Goal: Information Seeking & Learning: Find specific fact

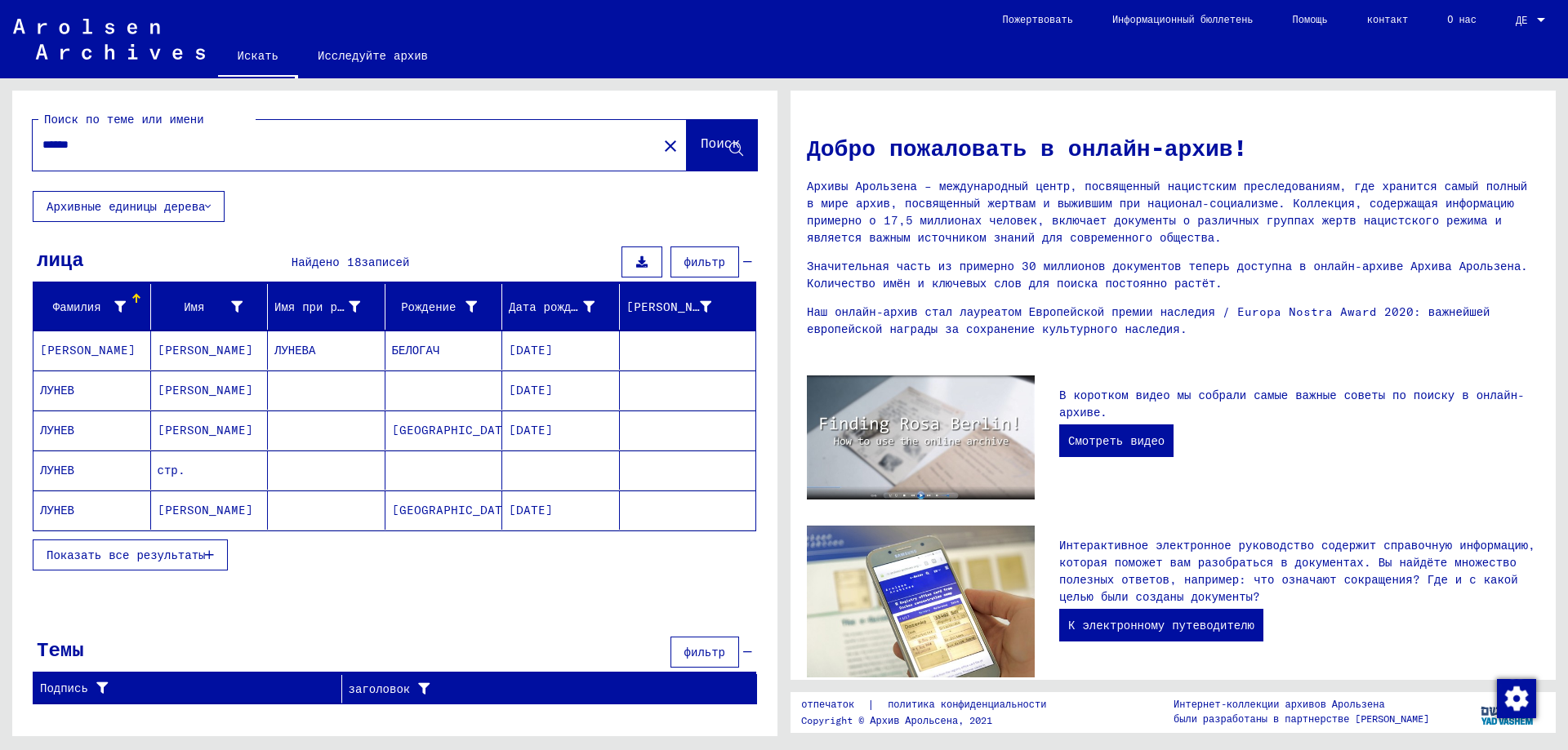
click at [143, 548] on font "Показать все результаты" at bounding box center [126, 555] width 159 height 15
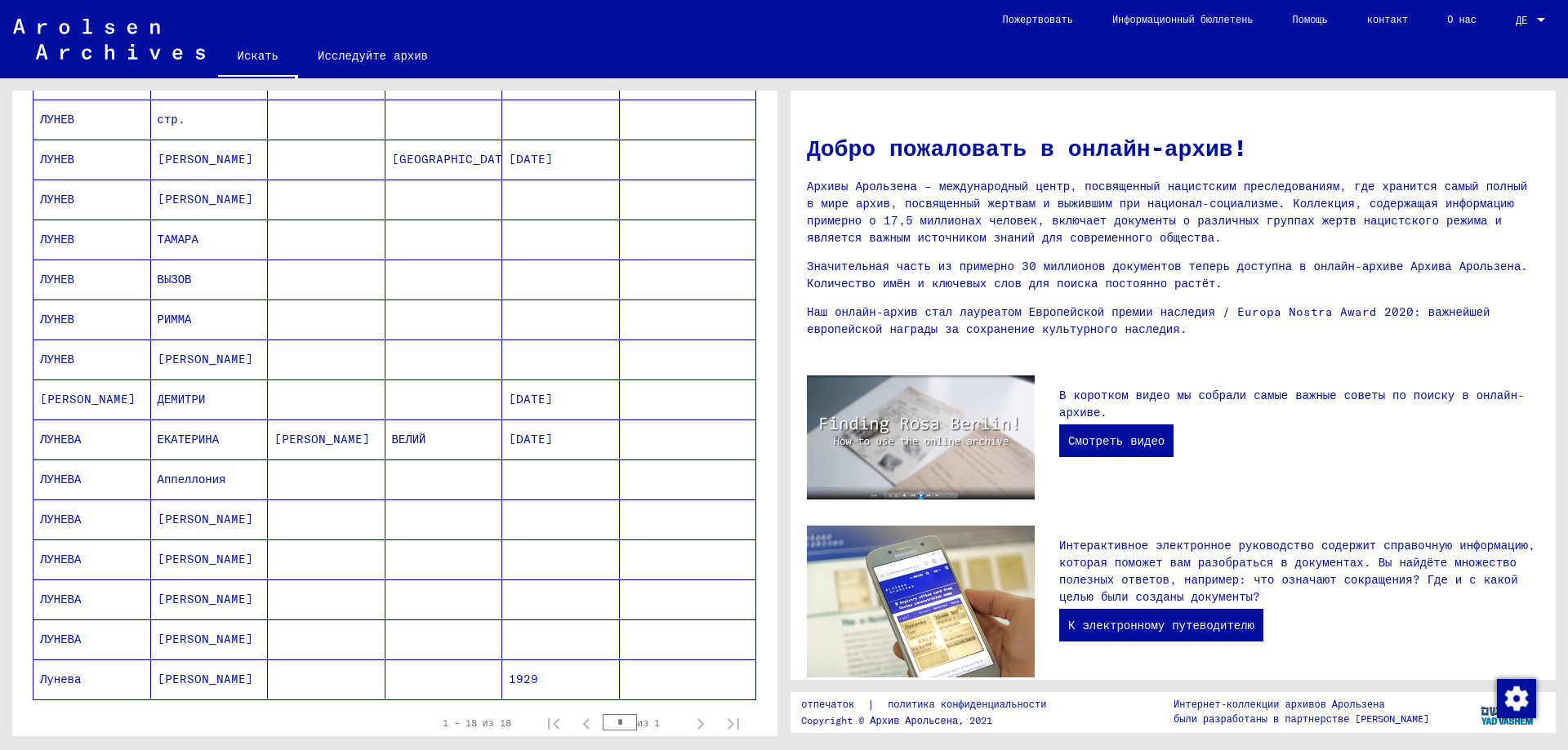
scroll to position [326, 0]
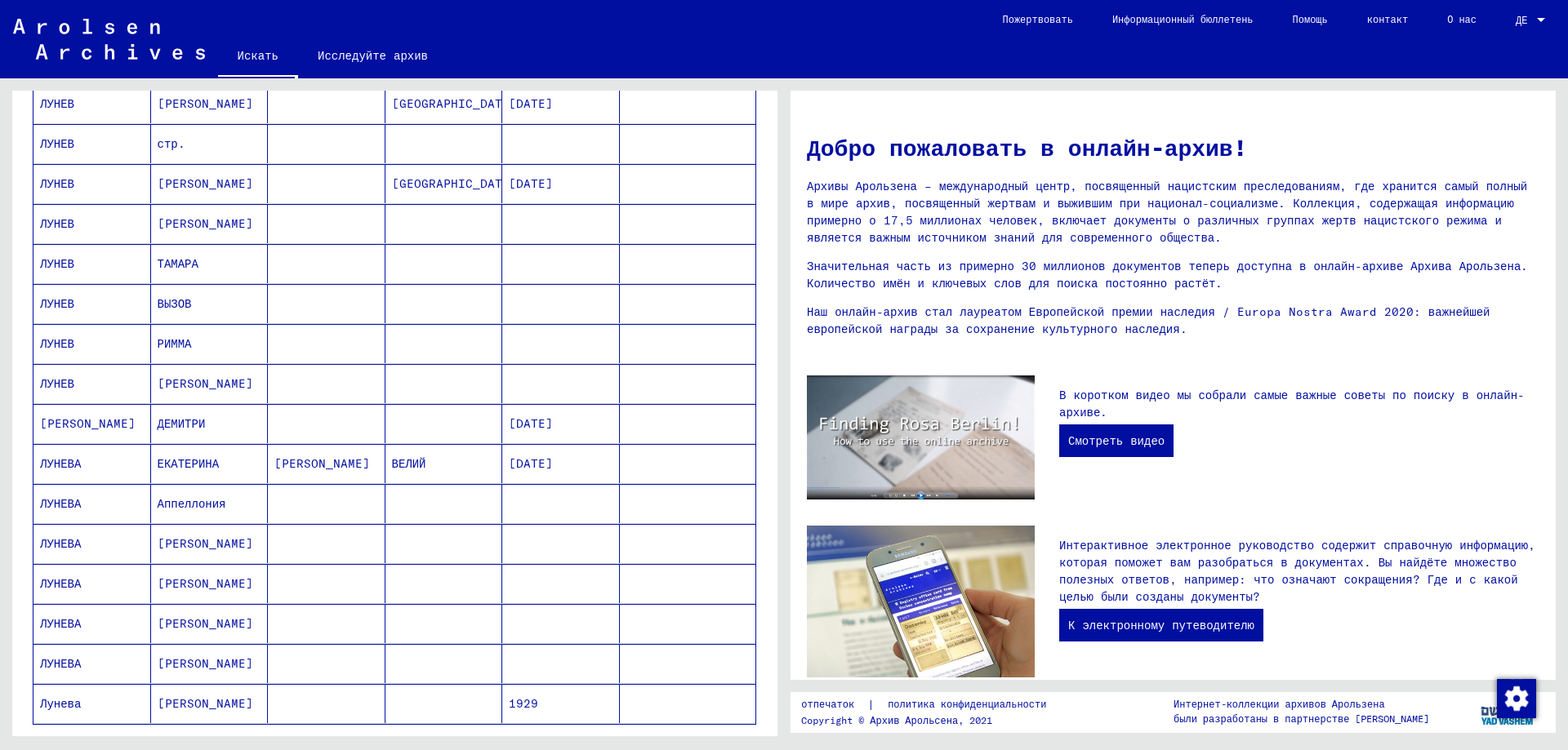
click at [179, 232] on font "[PERSON_NAME]" at bounding box center [205, 224] width 96 height 17
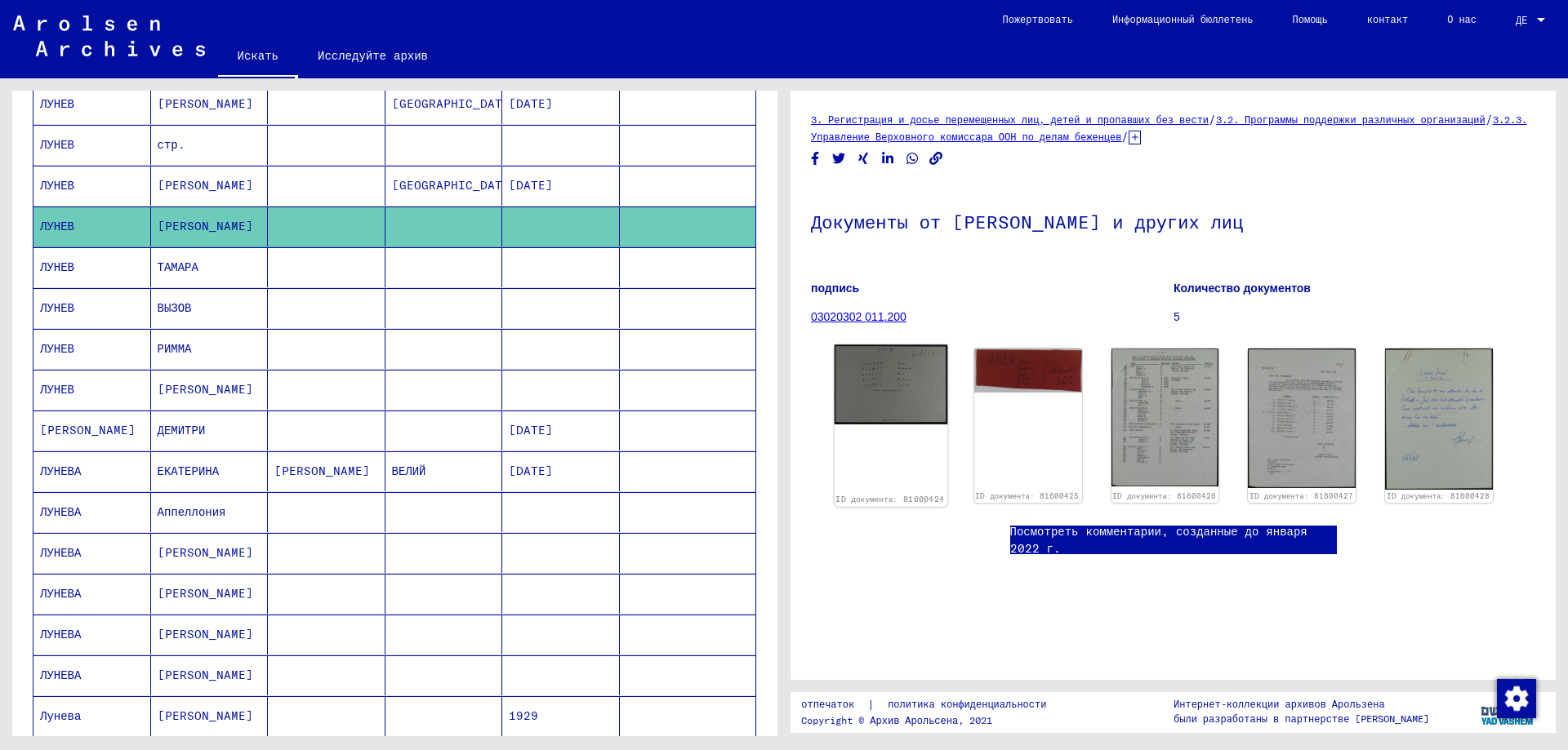
click at [883, 393] on img at bounding box center [891, 384] width 113 height 80
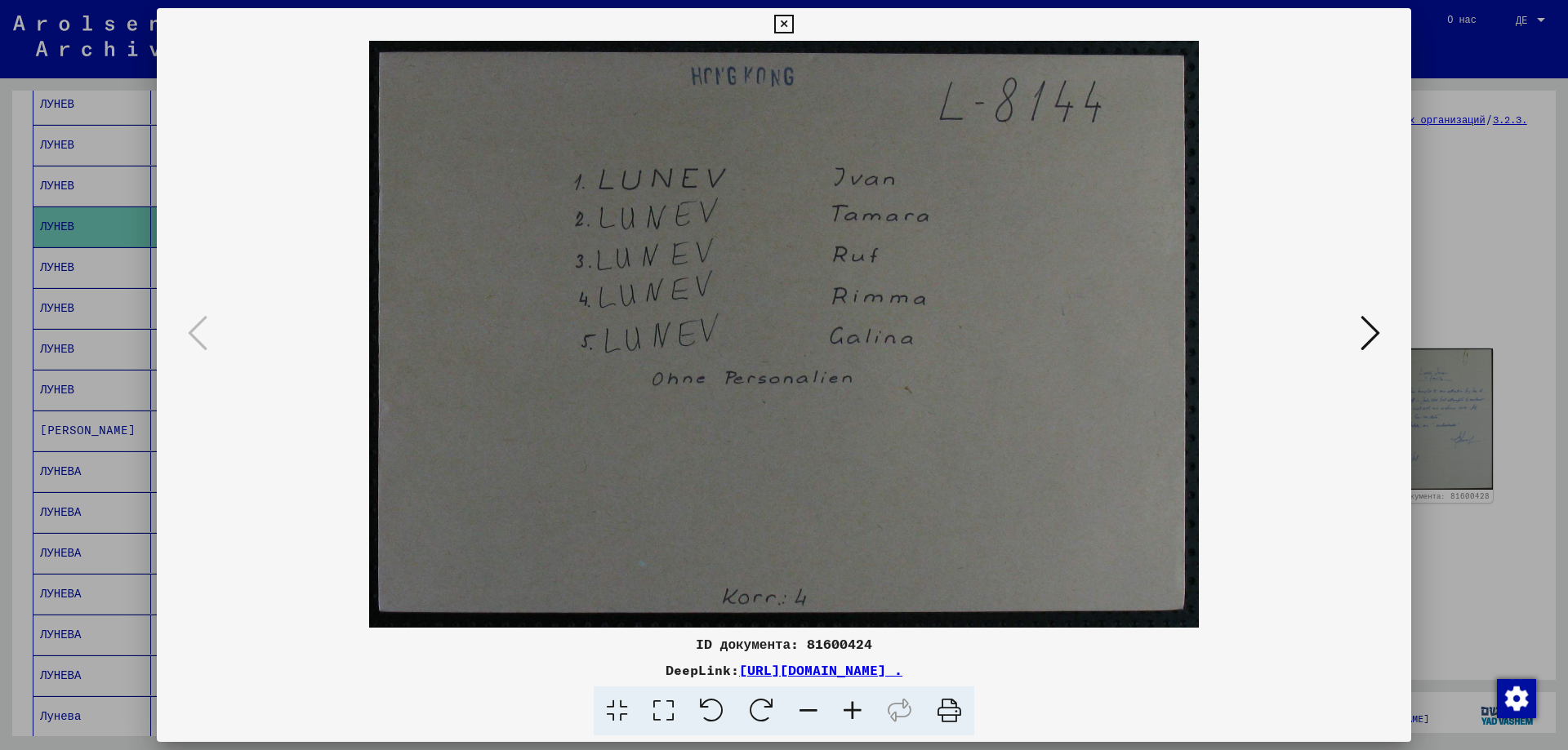
click at [1369, 332] on icon at bounding box center [1370, 333] width 20 height 39
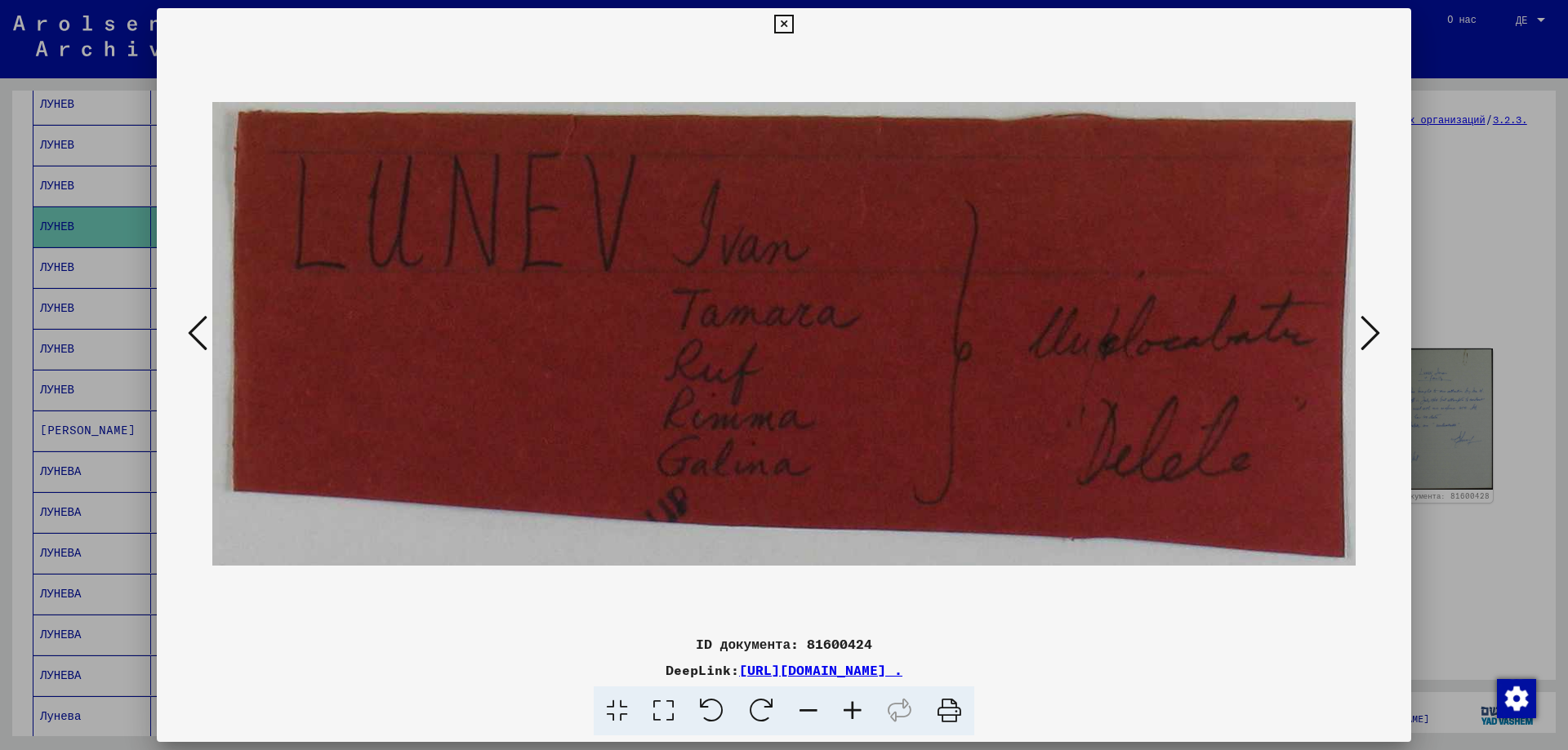
click at [1369, 332] on icon at bounding box center [1370, 333] width 20 height 39
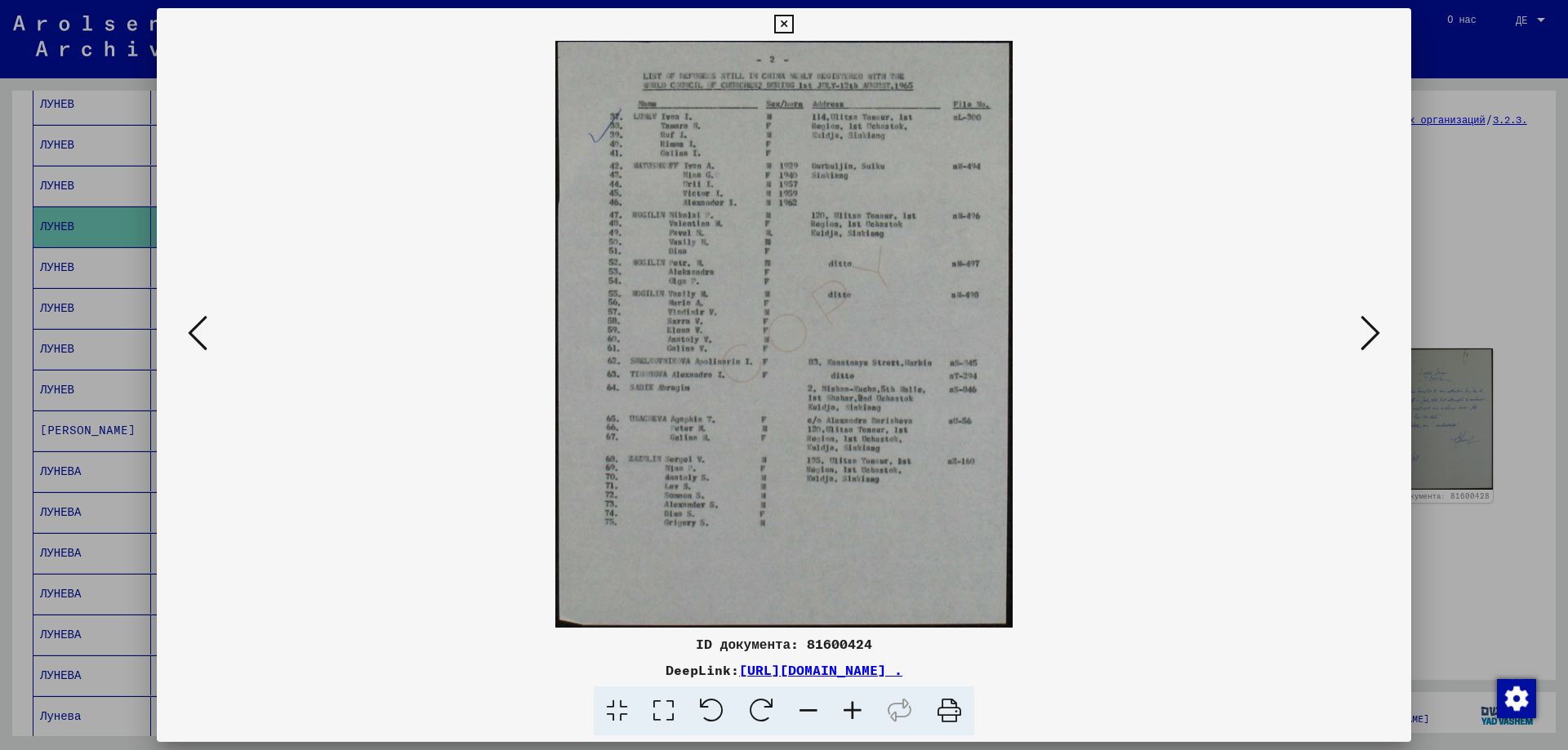
click at [746, 314] on img at bounding box center [784, 334] width 1143 height 587
click at [1371, 330] on icon at bounding box center [1370, 333] width 20 height 39
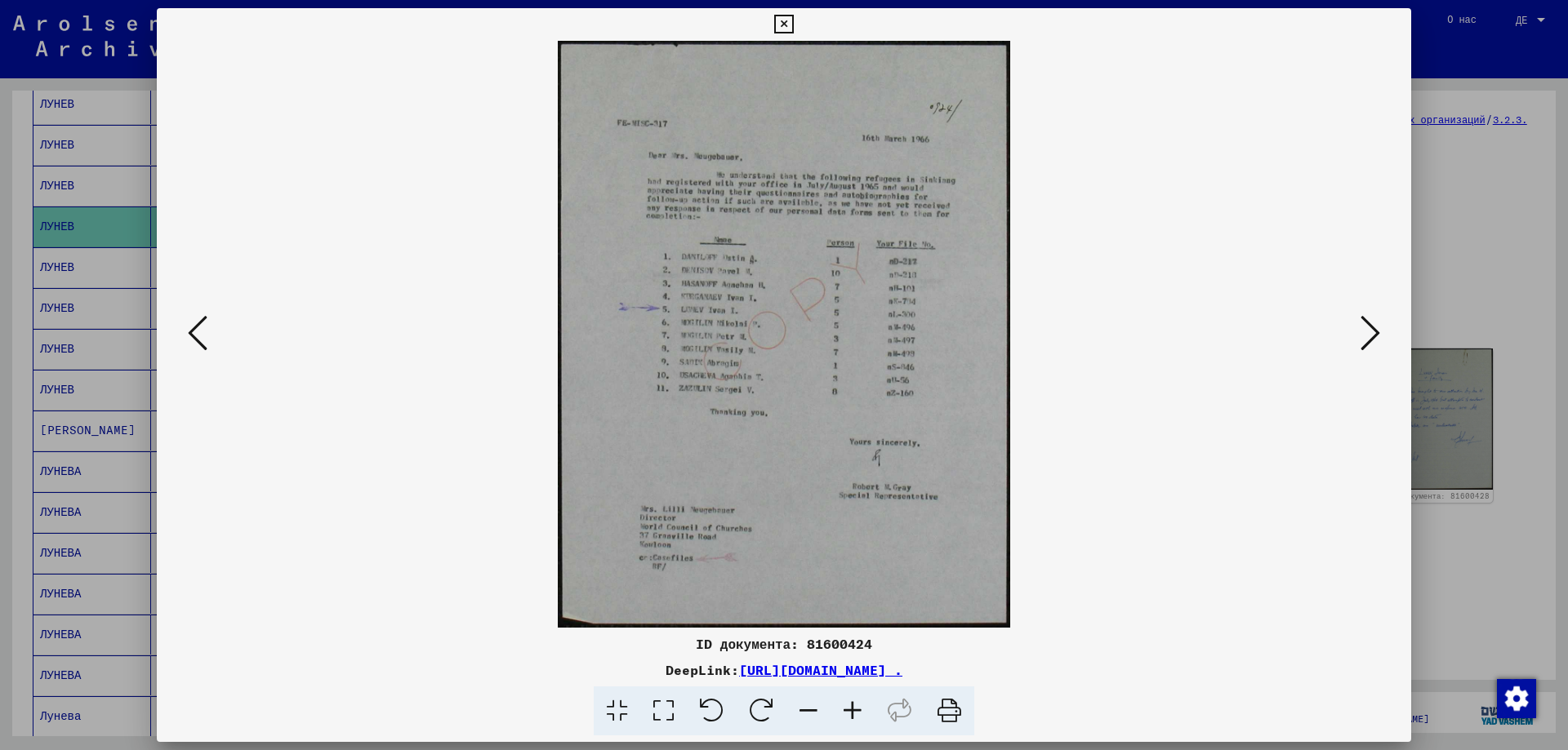
click at [190, 323] on icon at bounding box center [198, 333] width 20 height 39
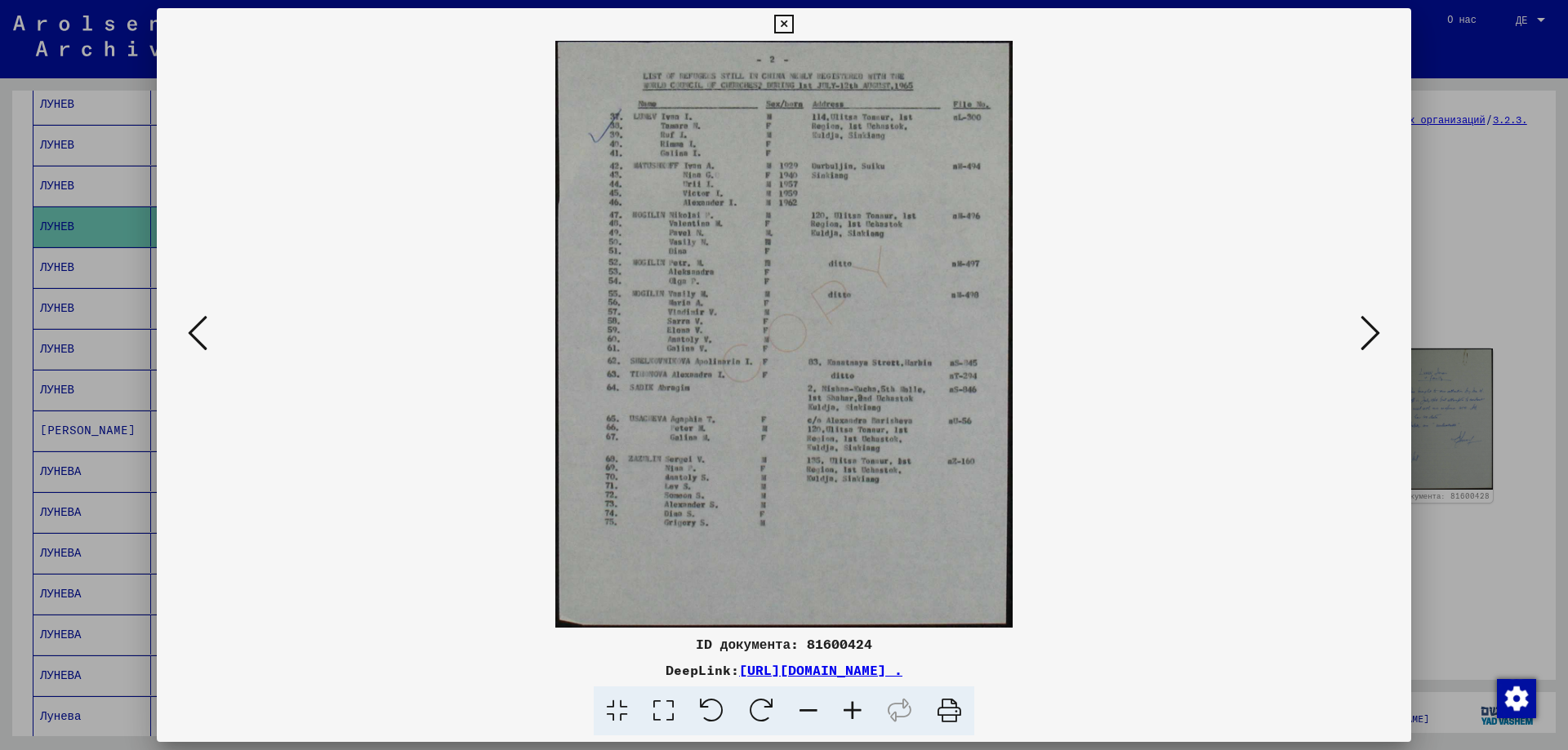
click at [1374, 324] on icon at bounding box center [1370, 333] width 20 height 39
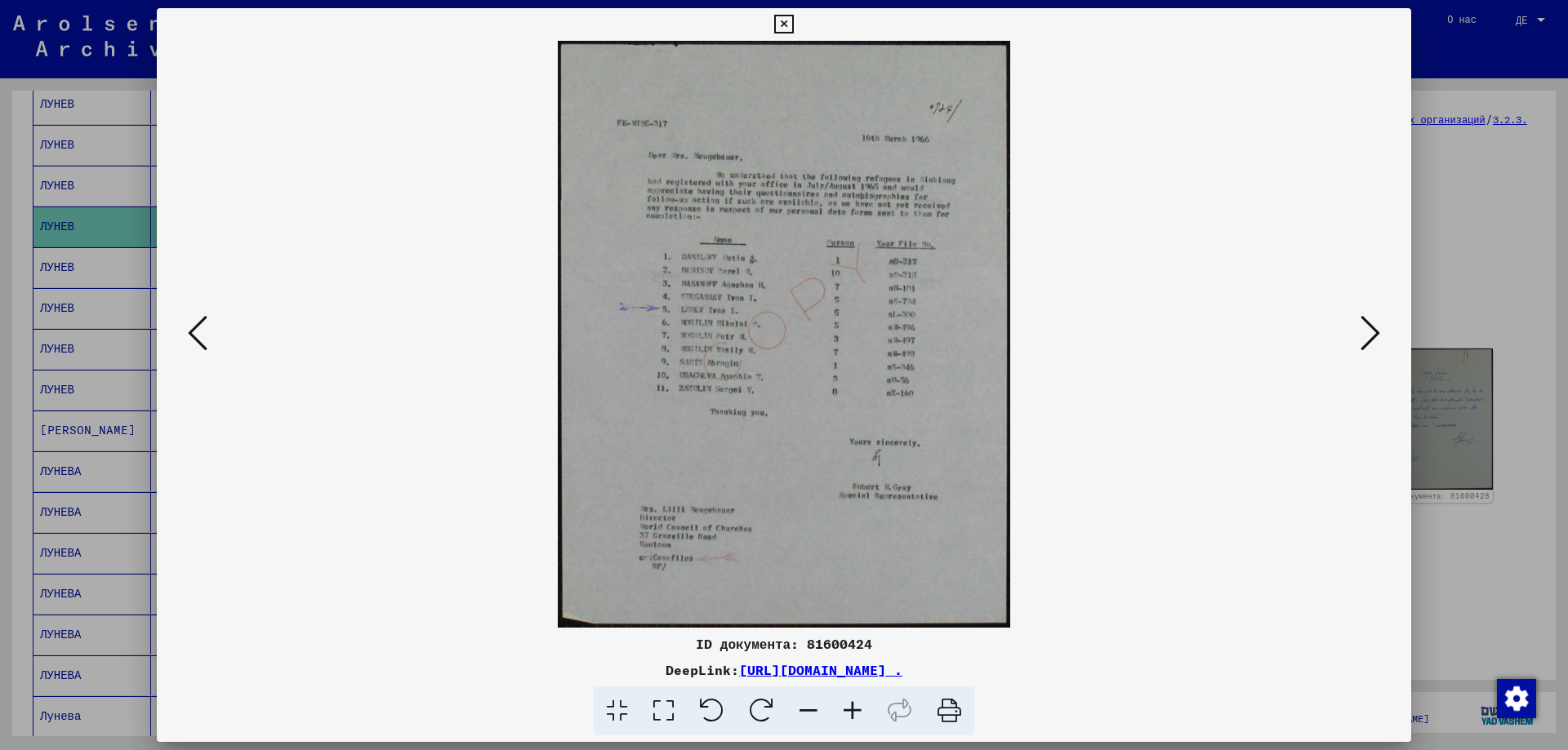
click at [1374, 324] on icon at bounding box center [1370, 333] width 20 height 39
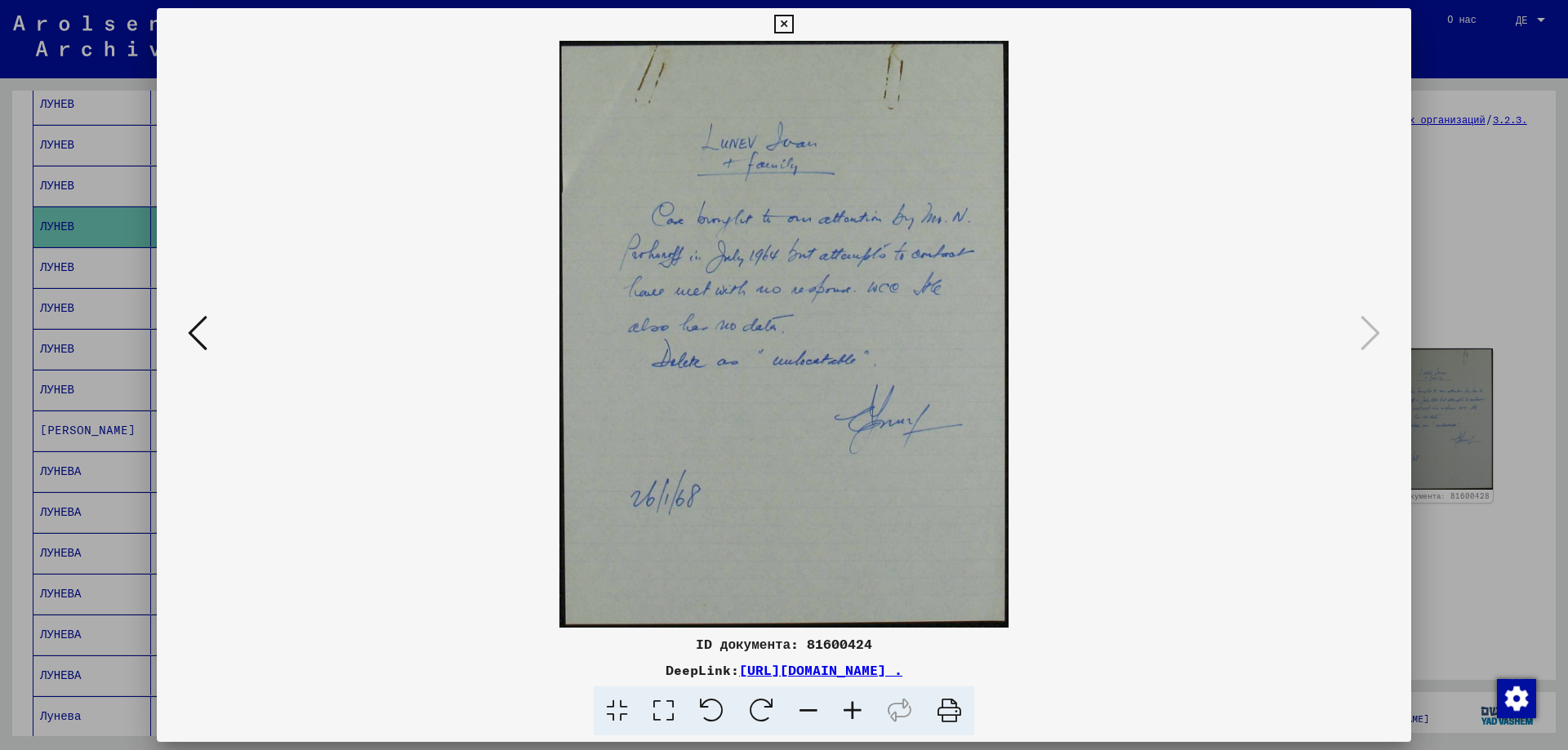
click at [776, 24] on icon at bounding box center [783, 25] width 19 height 20
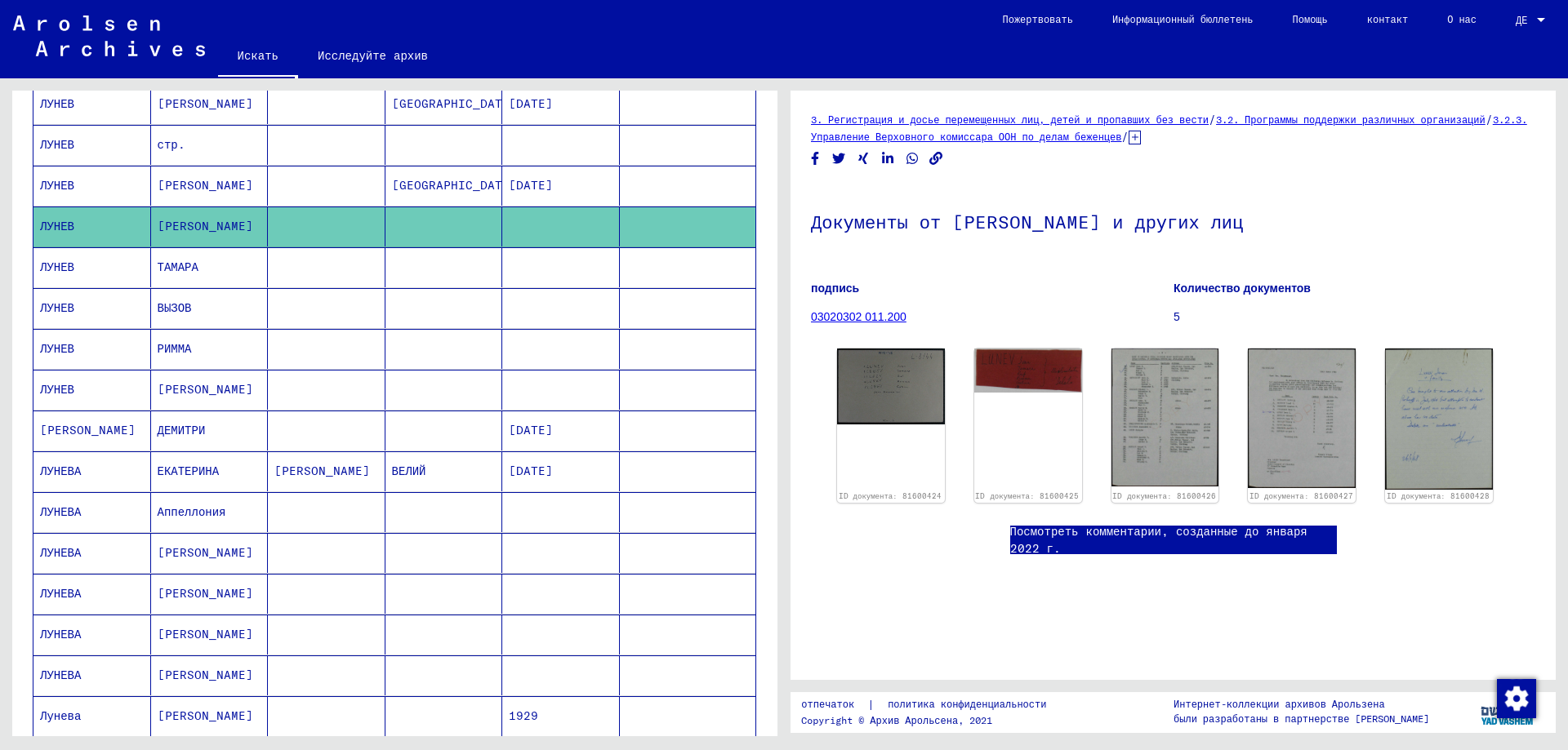
scroll to position [409, 0]
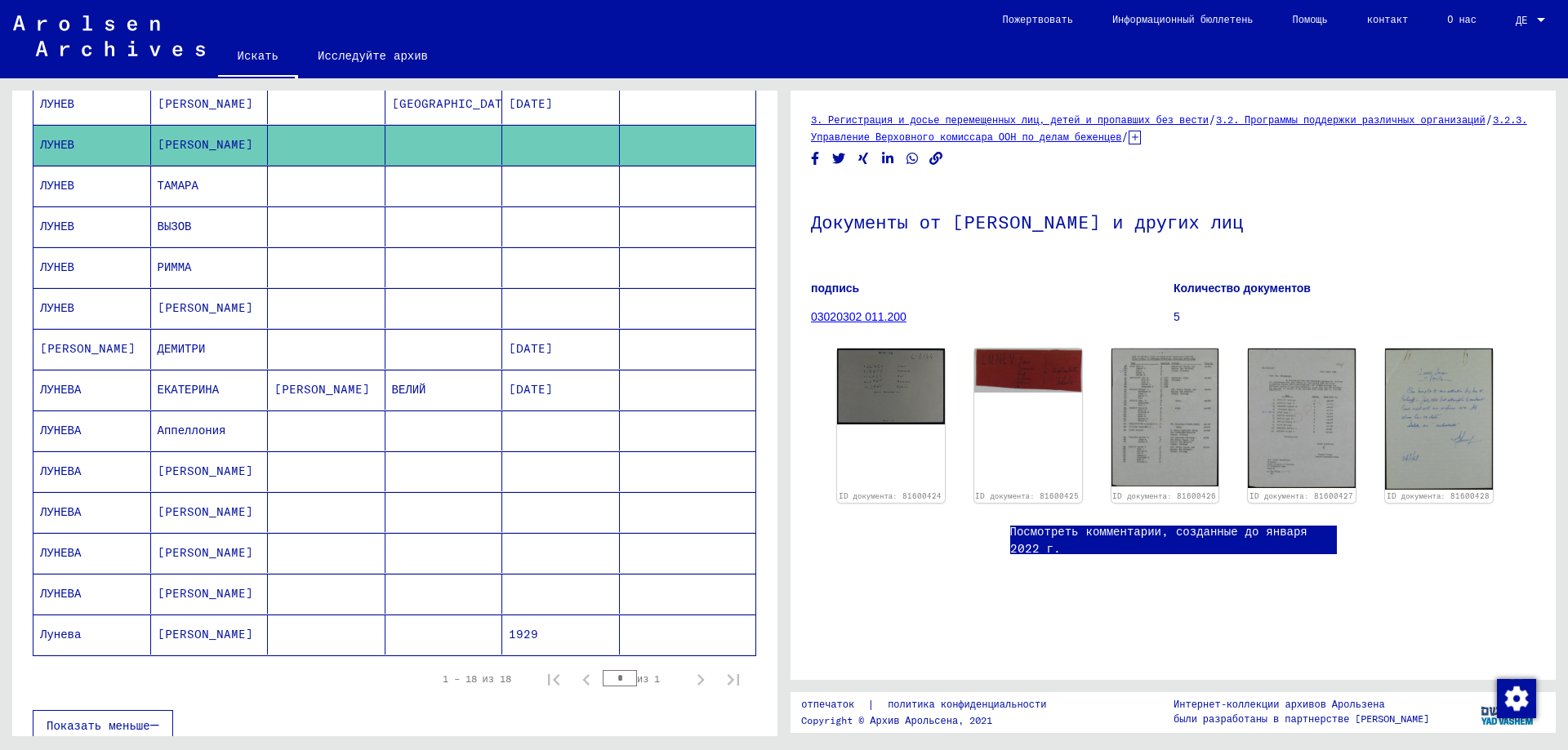
click at [170, 587] on font "[PERSON_NAME]" at bounding box center [205, 593] width 96 height 15
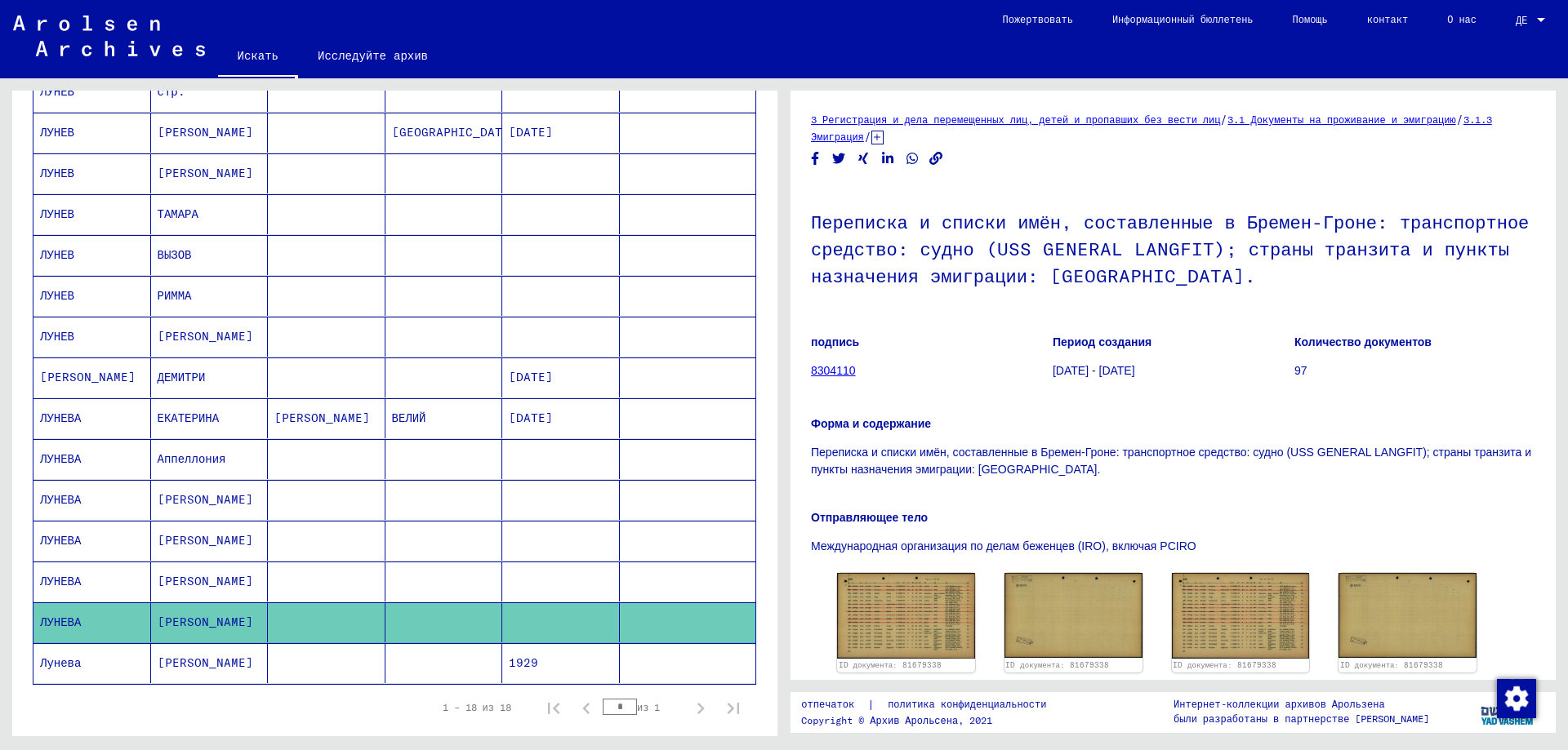
scroll to position [409, 0]
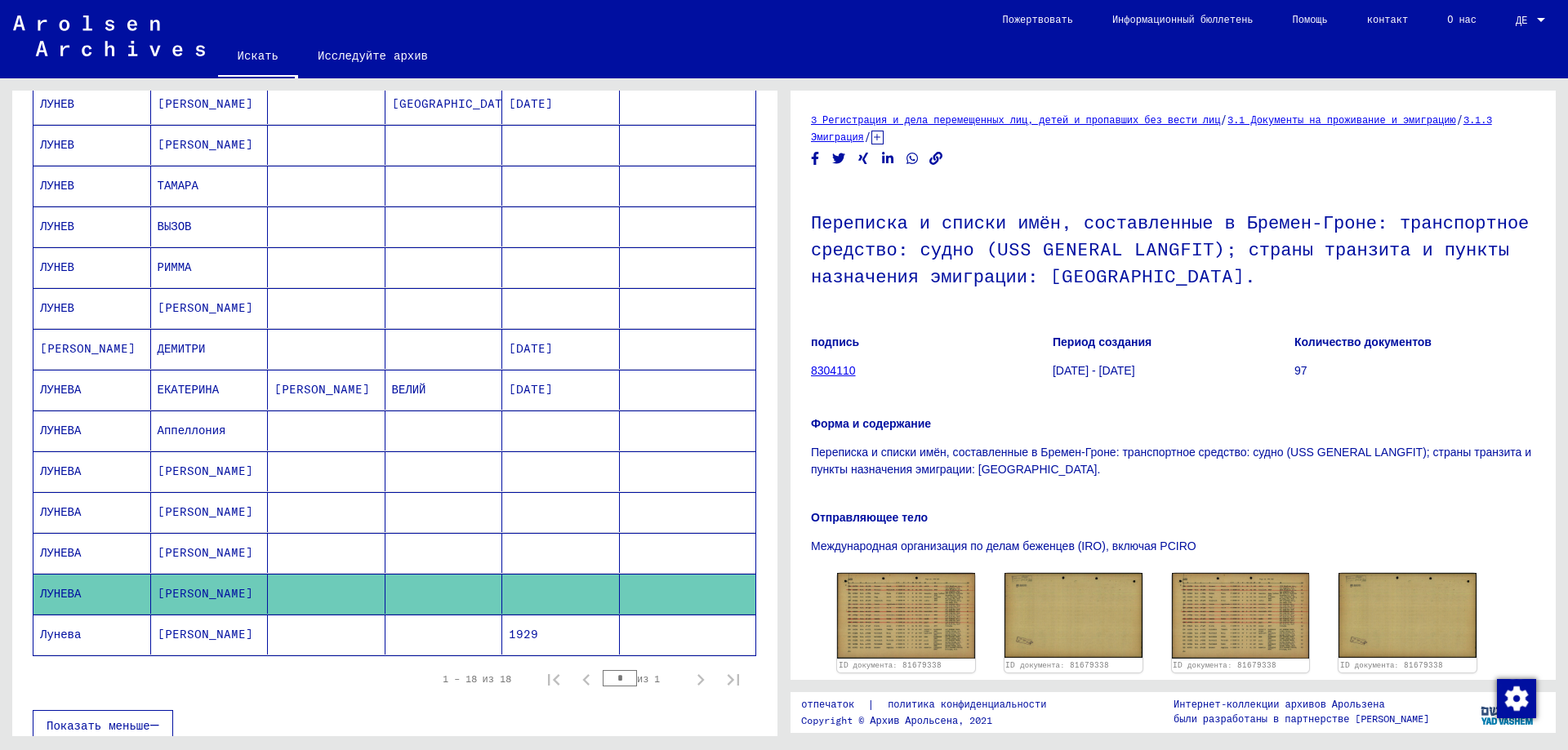
click at [183, 561] on mat-cell "[PERSON_NAME]" at bounding box center [210, 552] width 118 height 40
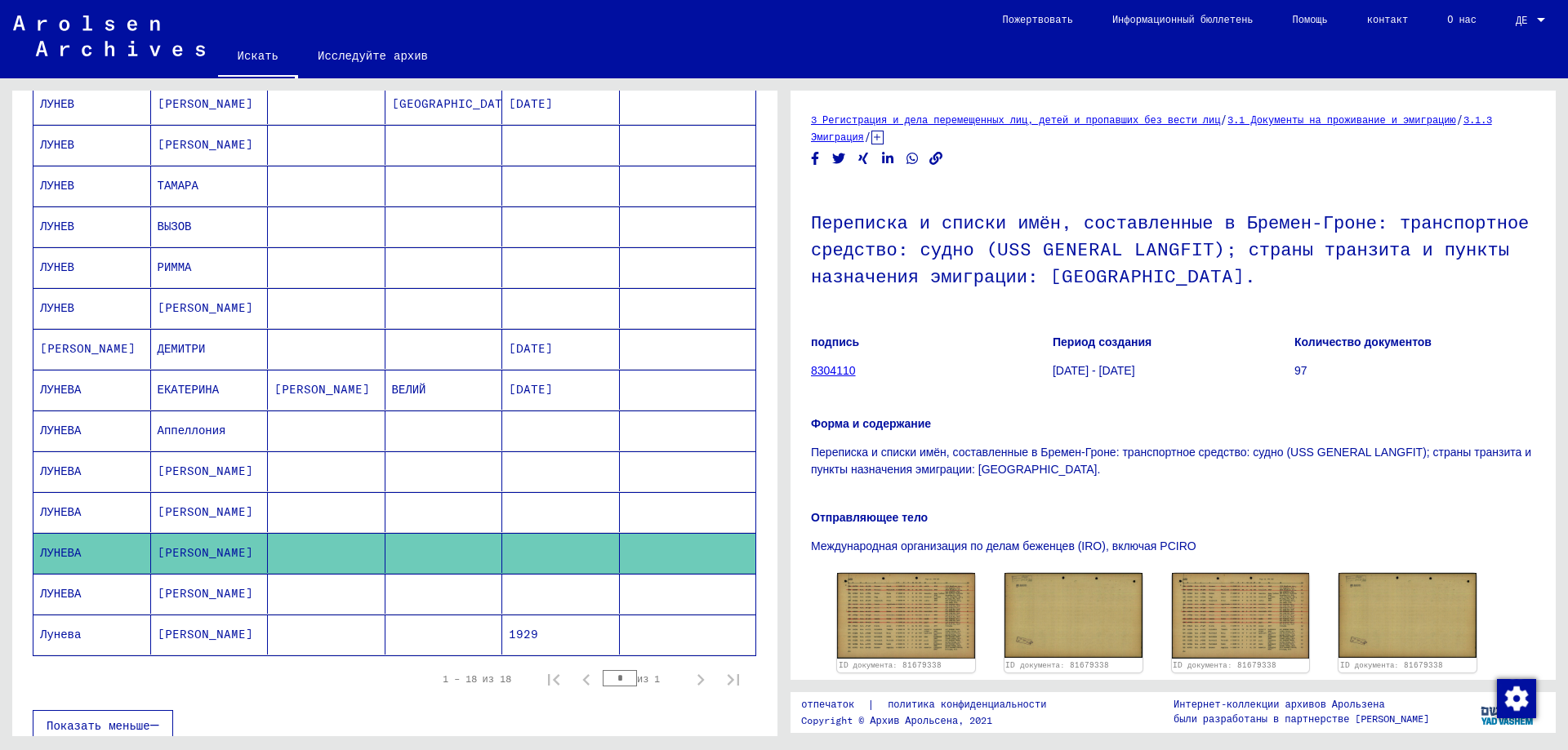
click at [188, 508] on mat-cell "[PERSON_NAME]" at bounding box center [210, 511] width 118 height 40
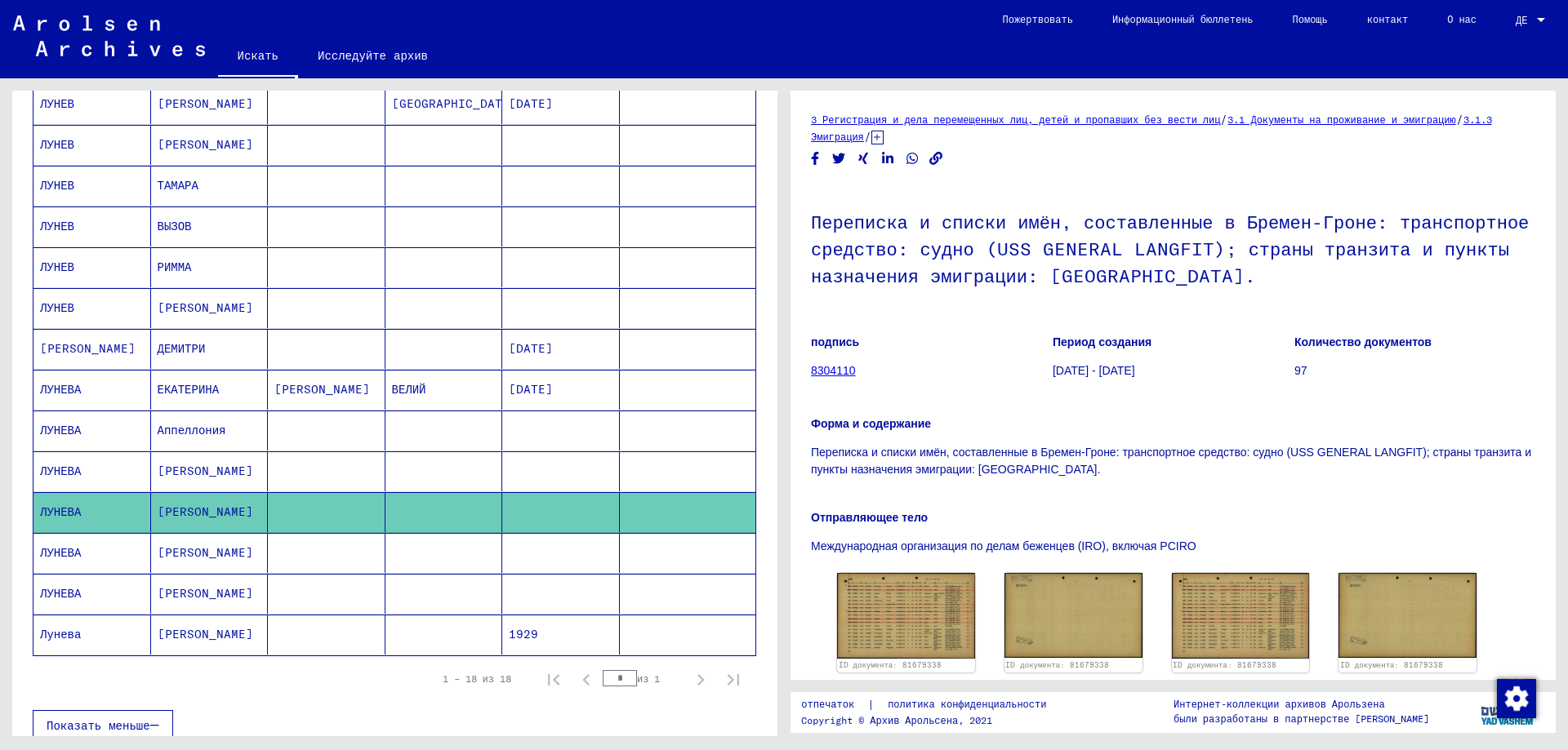
click at [170, 508] on font "[PERSON_NAME]" at bounding box center [205, 511] width 96 height 15
click at [185, 466] on font "[PERSON_NAME]" at bounding box center [205, 471] width 96 height 15
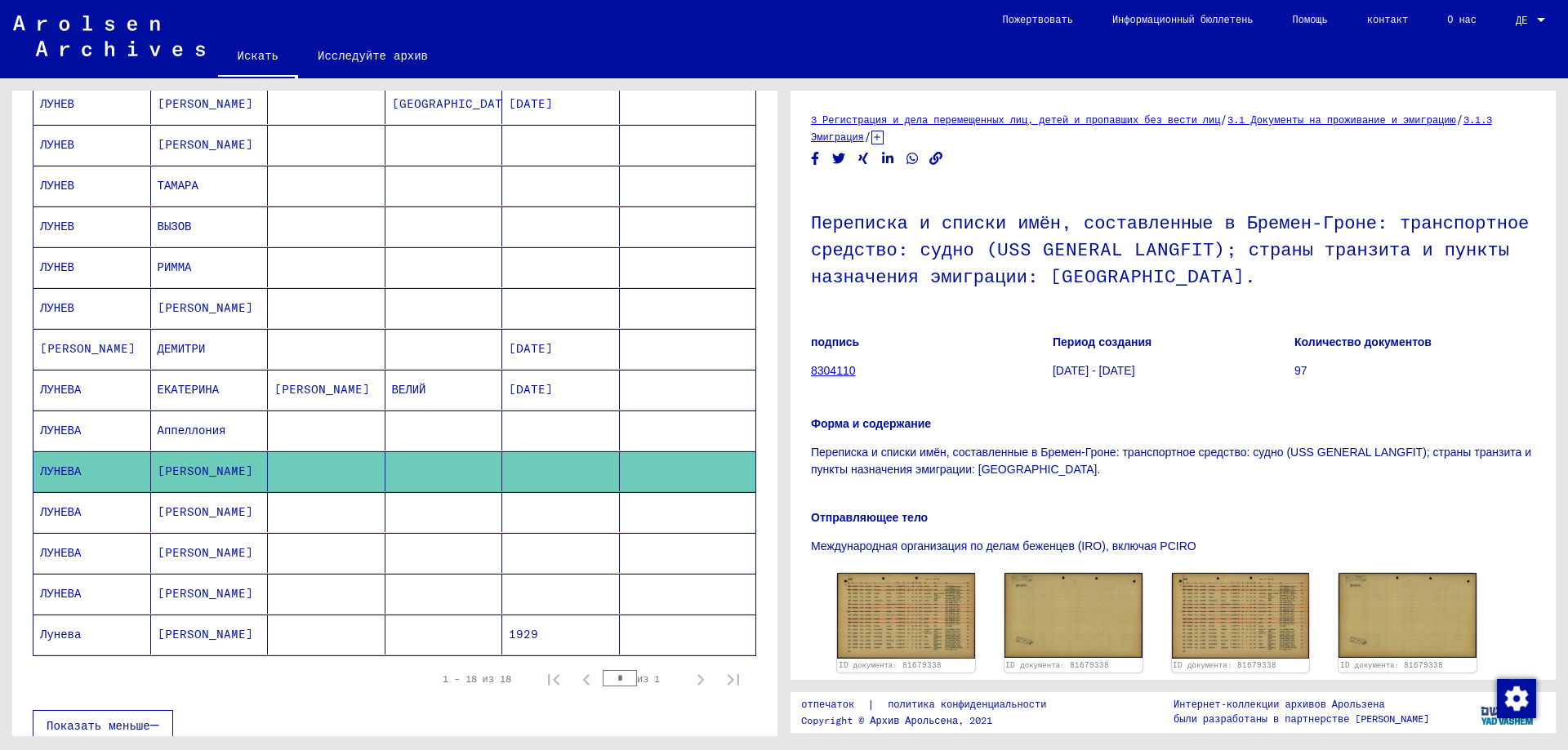
click at [188, 431] on font "Аппеллония" at bounding box center [192, 430] width 69 height 15
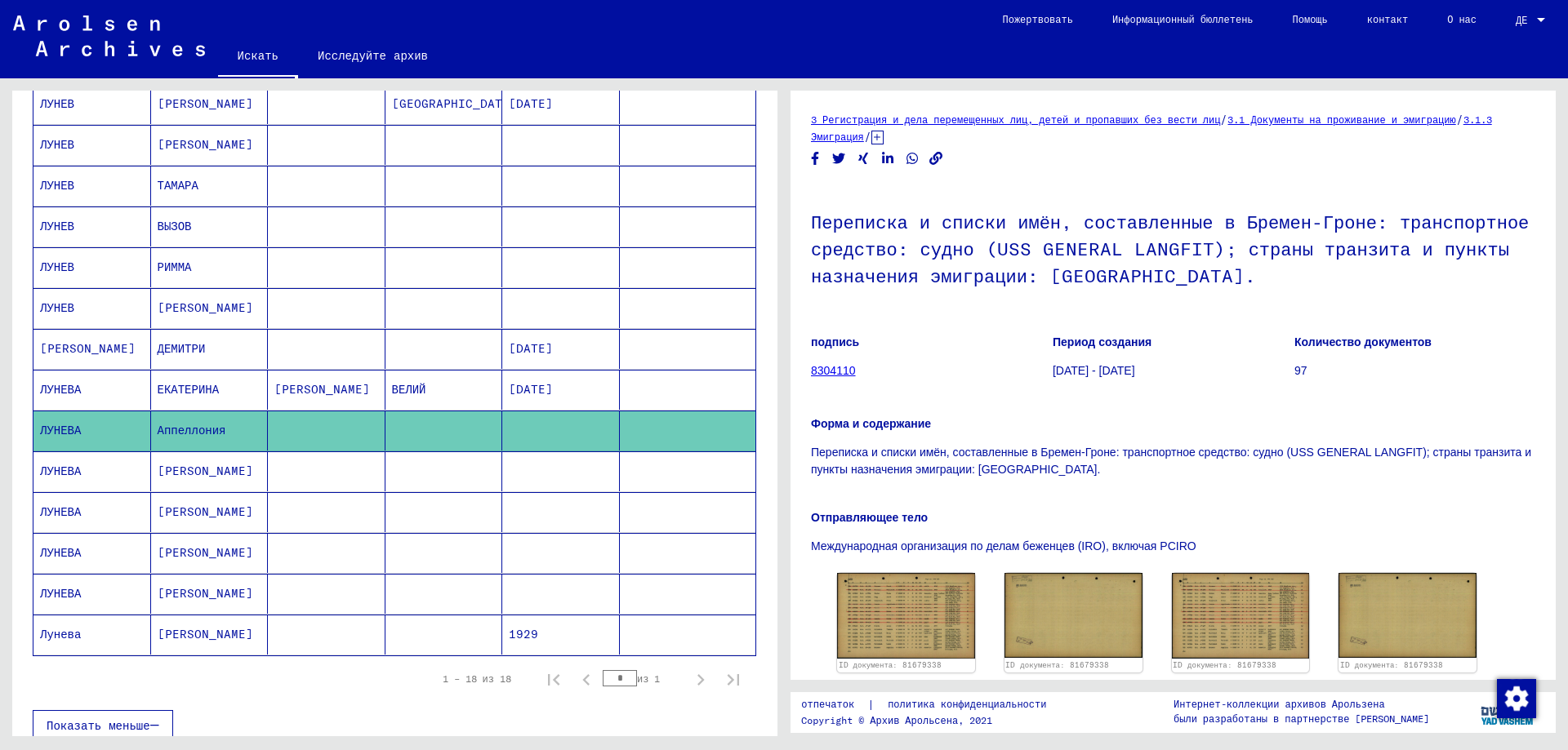
click at [204, 400] on mat-cell "ЕКАТЕРИНА" at bounding box center [210, 389] width 118 height 40
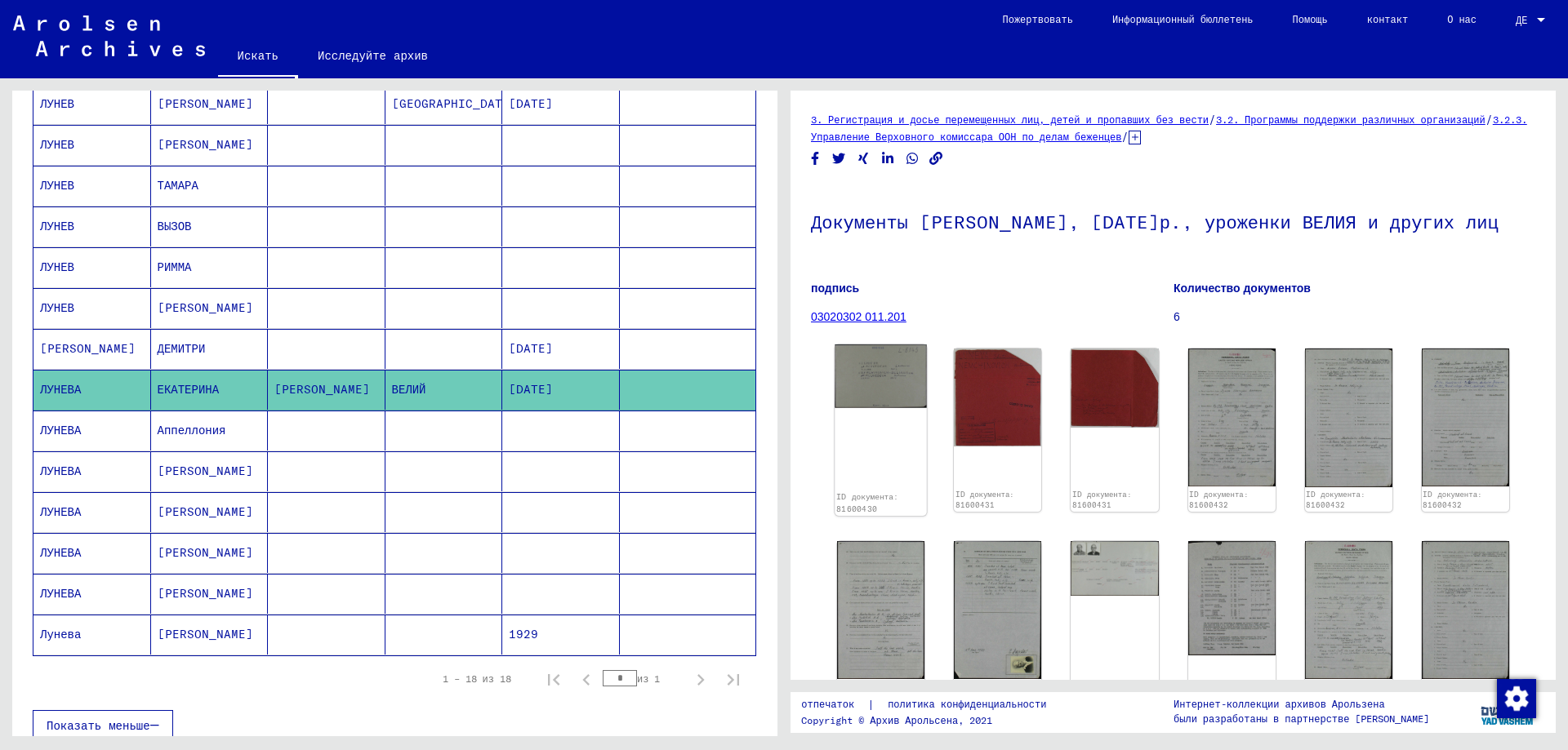
click at [874, 408] on img at bounding box center [880, 376] width 92 height 64
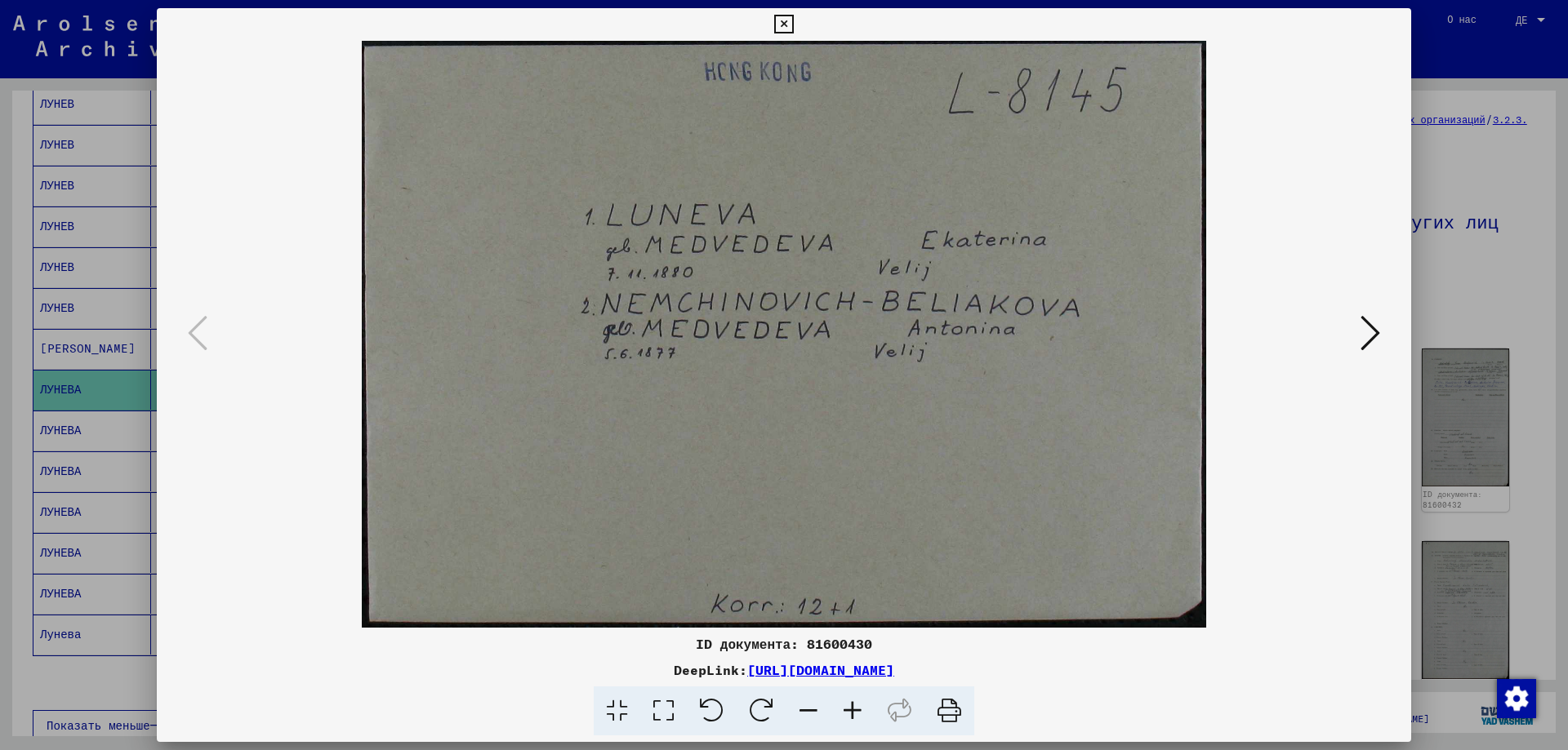
click at [1364, 342] on icon at bounding box center [1370, 333] width 20 height 39
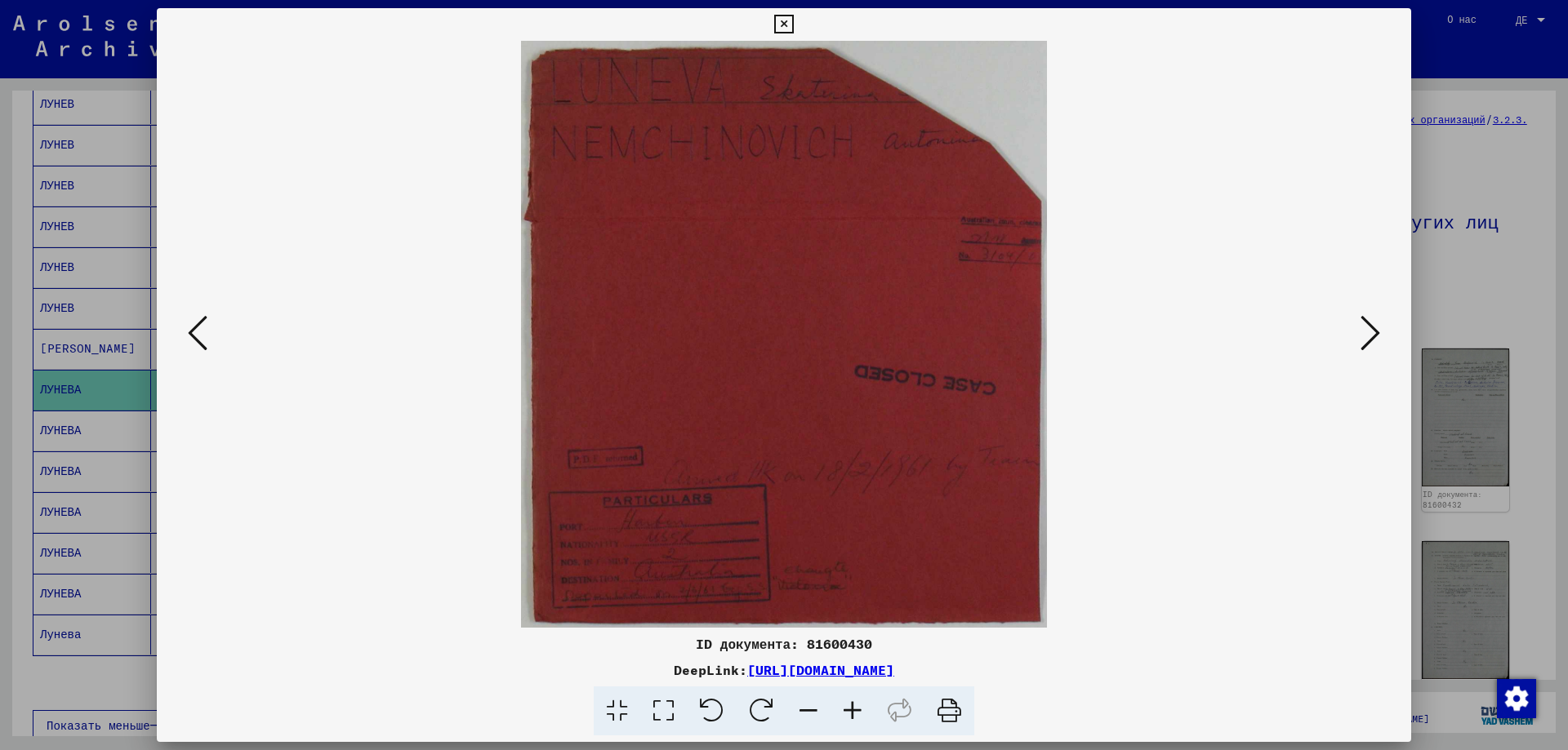
click at [1364, 342] on icon at bounding box center [1370, 333] width 20 height 39
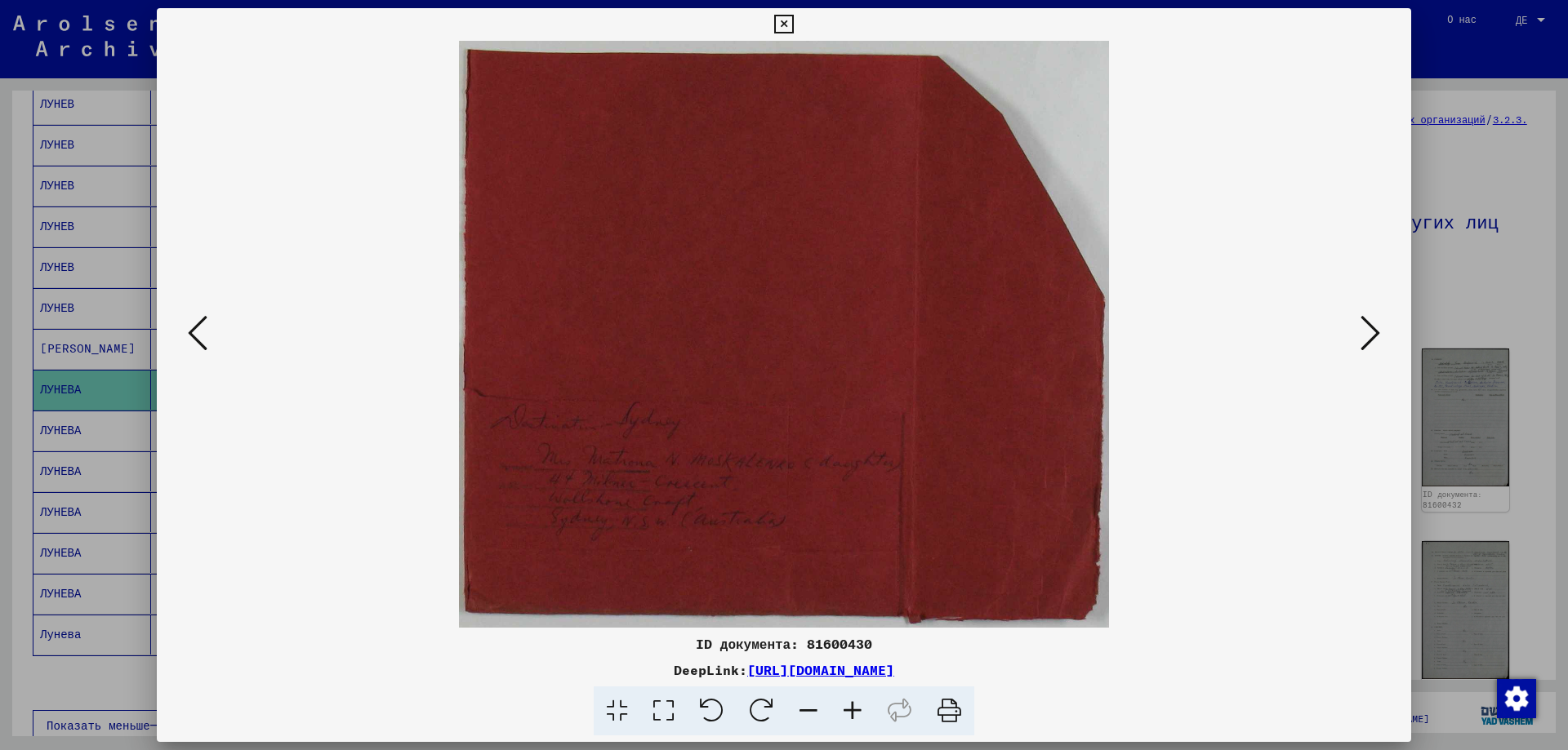
click at [1364, 342] on icon at bounding box center [1370, 333] width 20 height 39
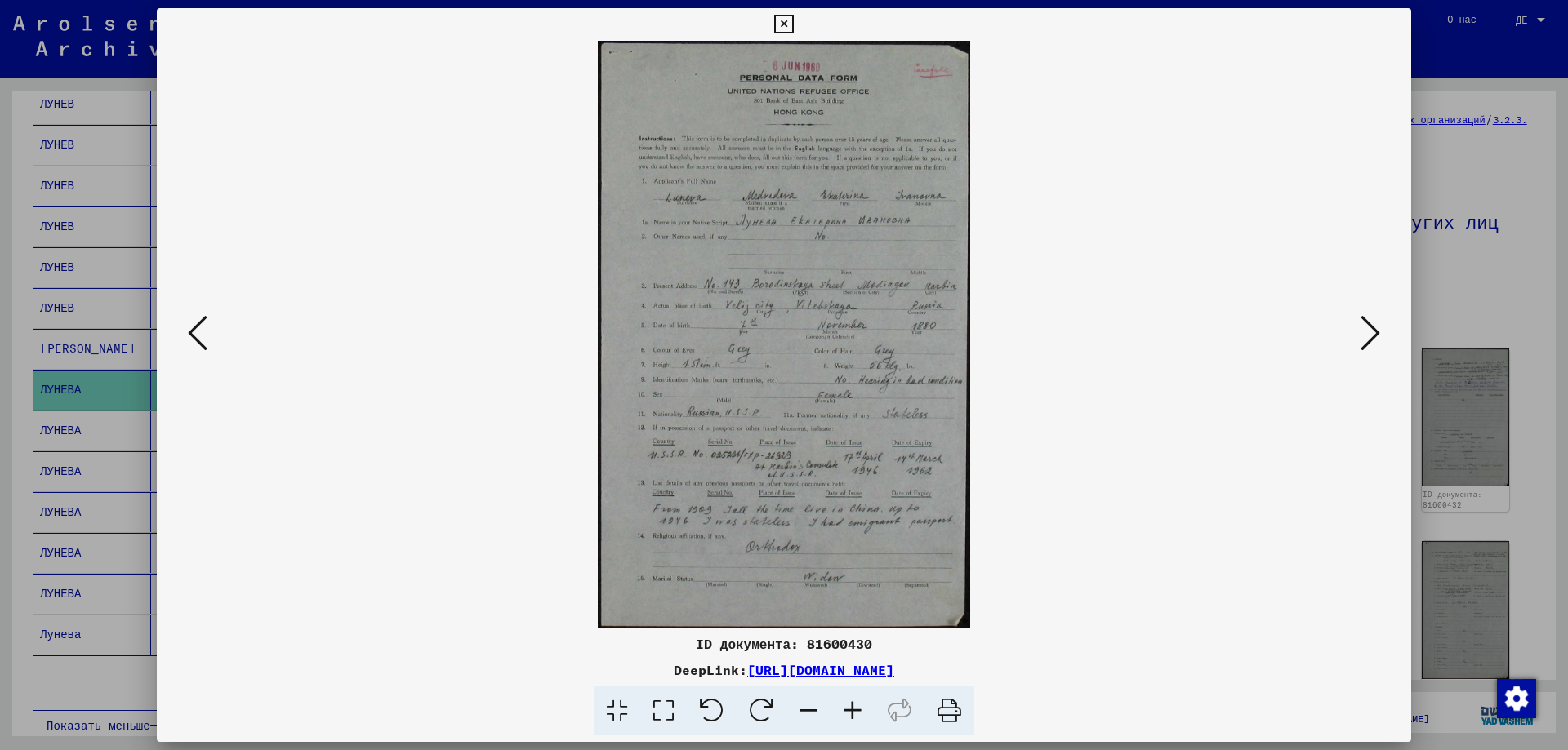
click at [752, 411] on img at bounding box center [784, 334] width 1143 height 587
click at [858, 708] on icon at bounding box center [853, 711] width 44 height 50
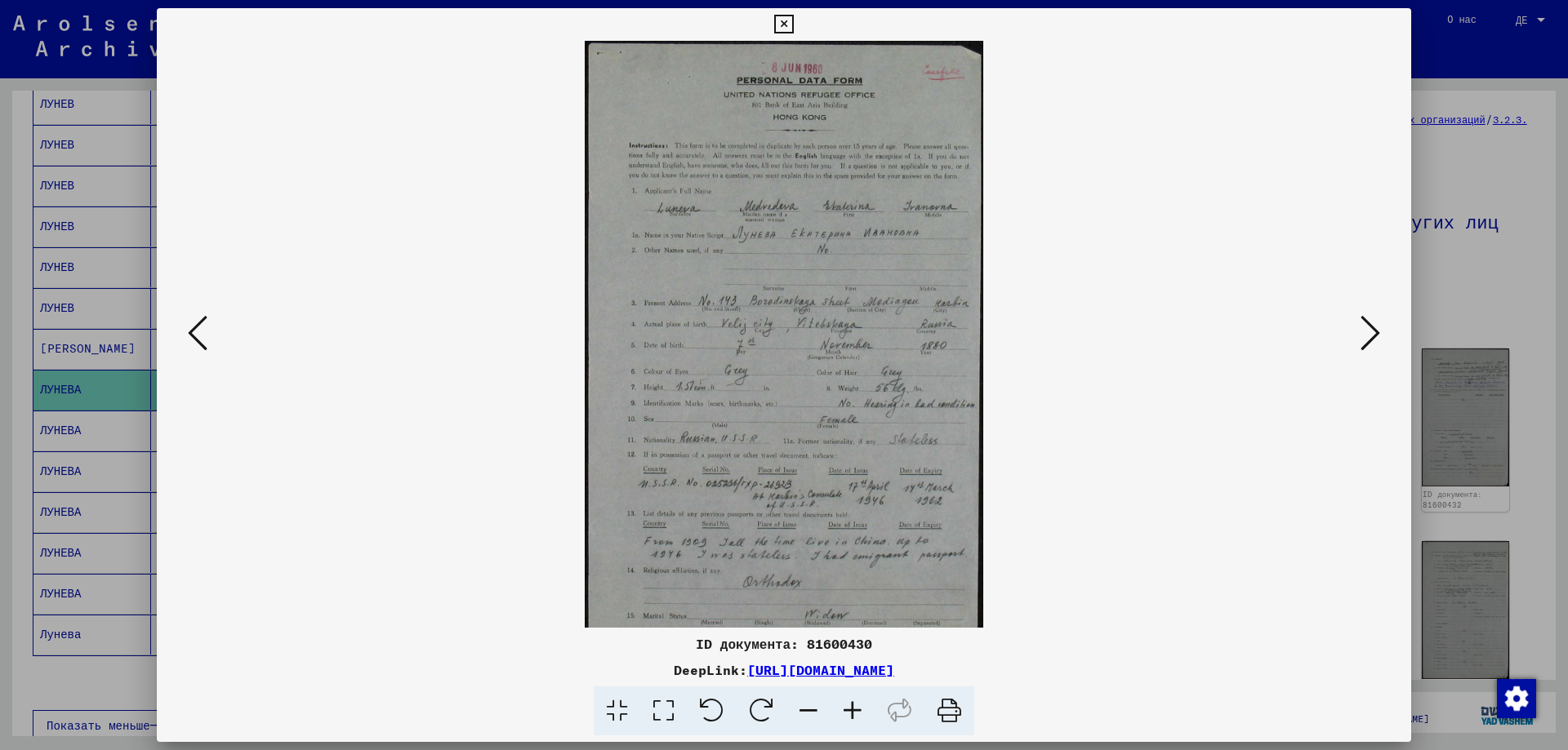
click at [858, 708] on icon at bounding box center [853, 711] width 44 height 50
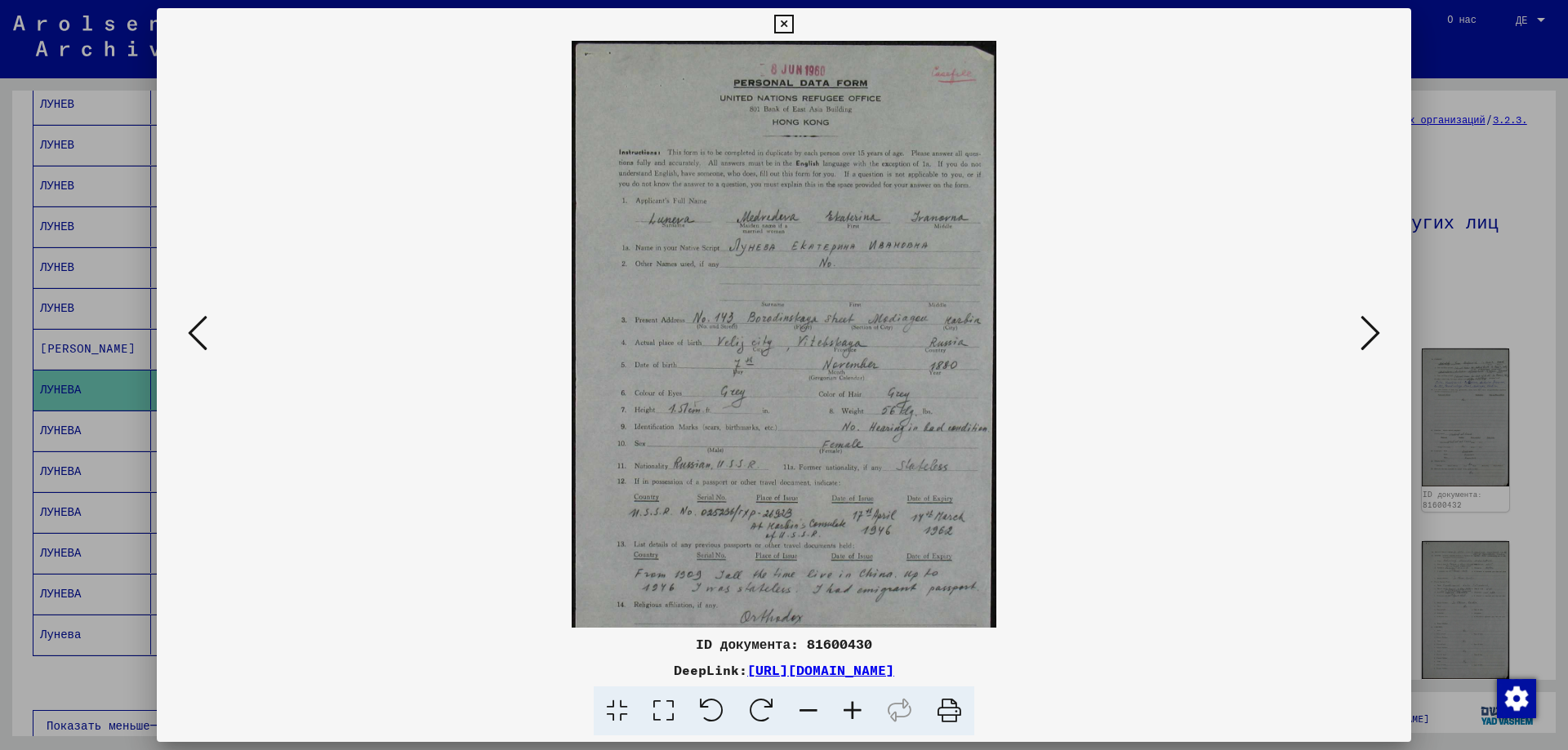
click at [858, 708] on icon at bounding box center [853, 711] width 44 height 50
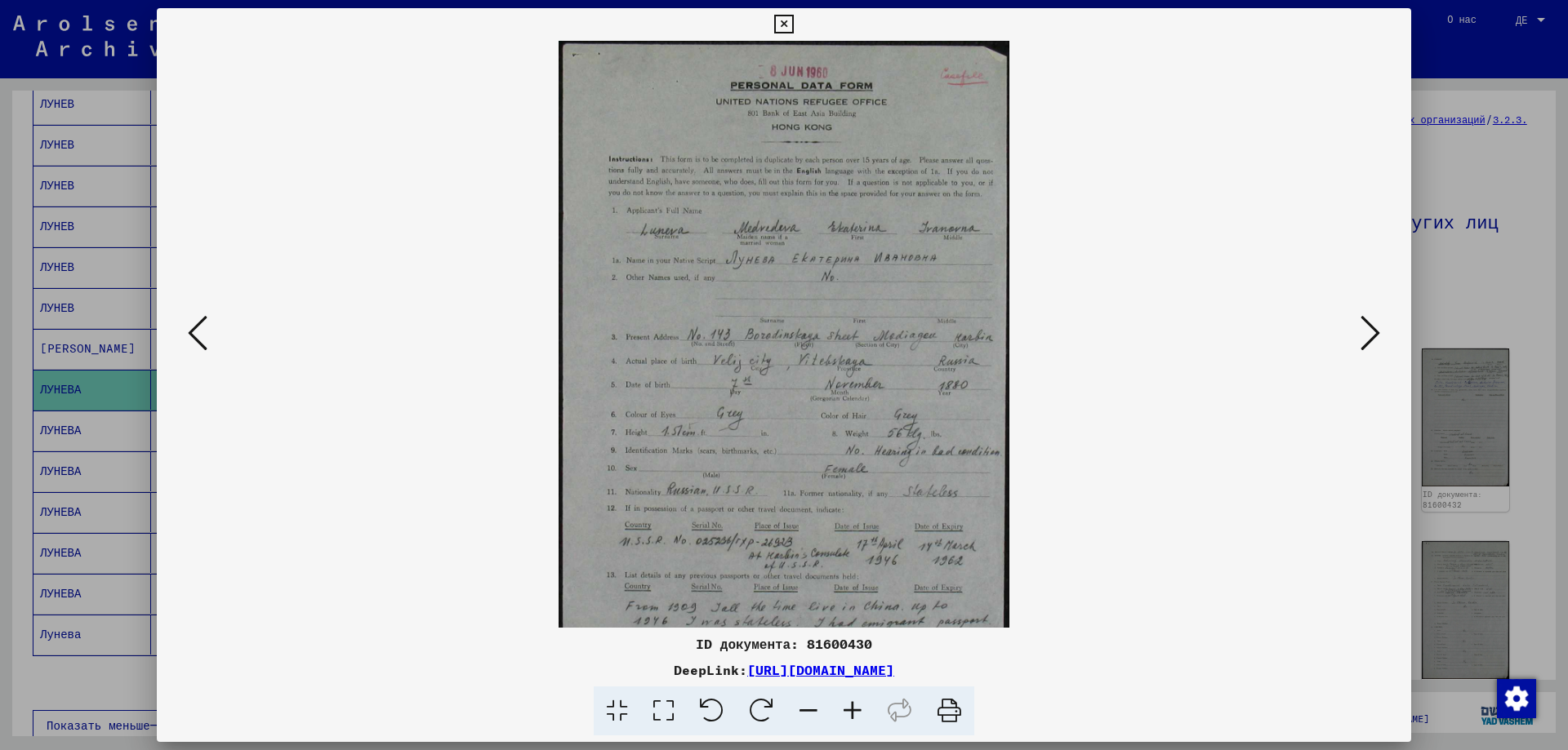
click at [858, 708] on icon at bounding box center [853, 711] width 44 height 50
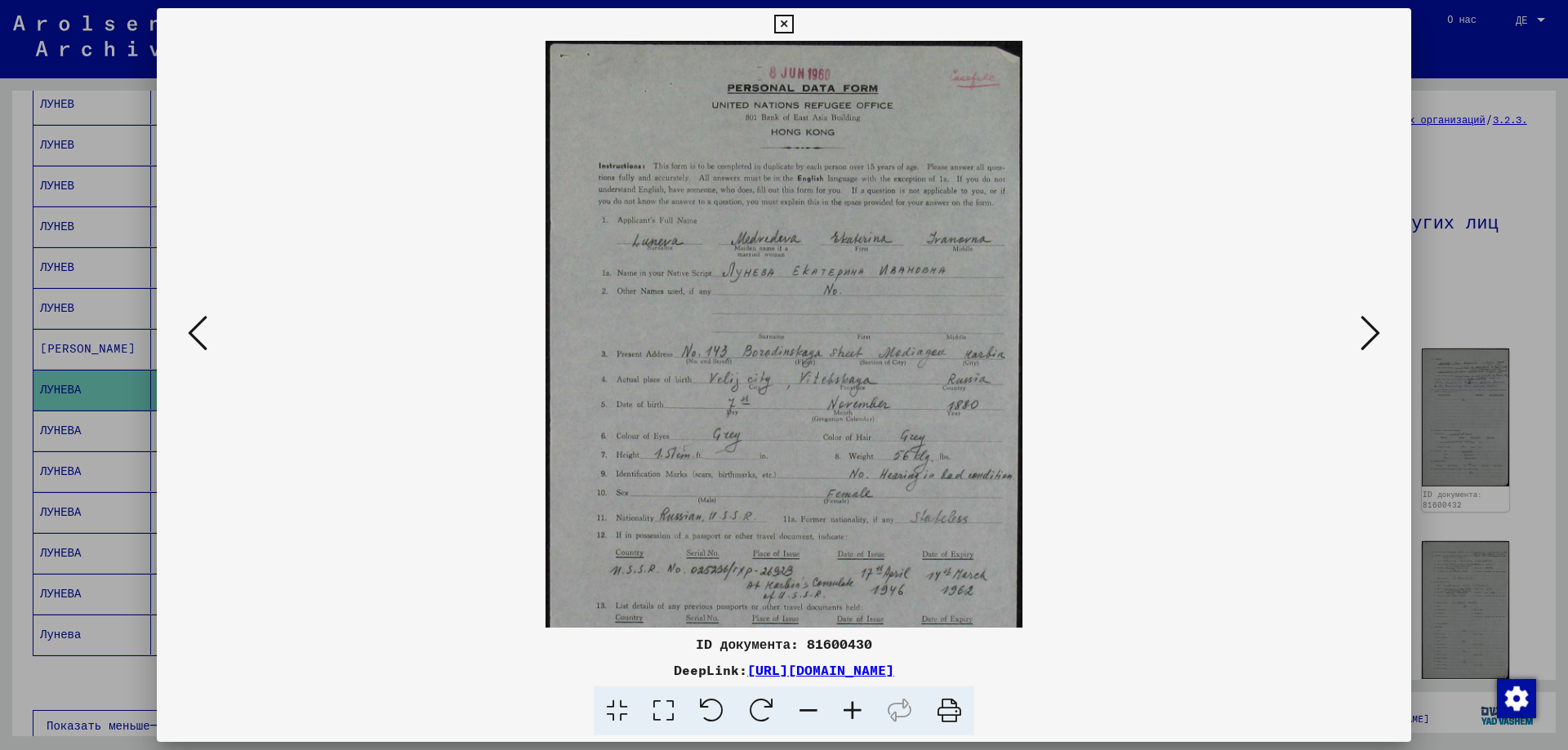
click at [858, 708] on icon at bounding box center [853, 711] width 44 height 50
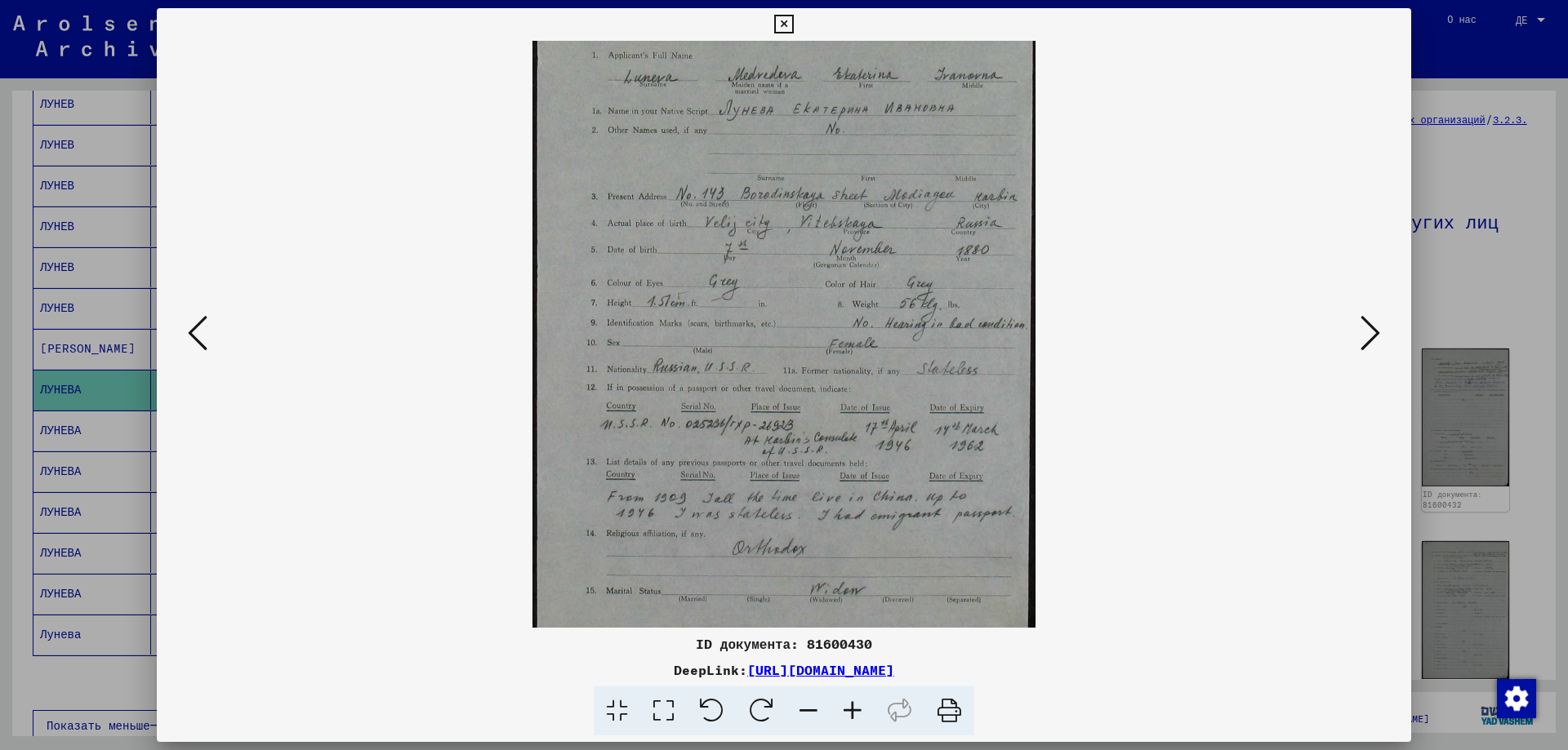
scroll to position [204, 0]
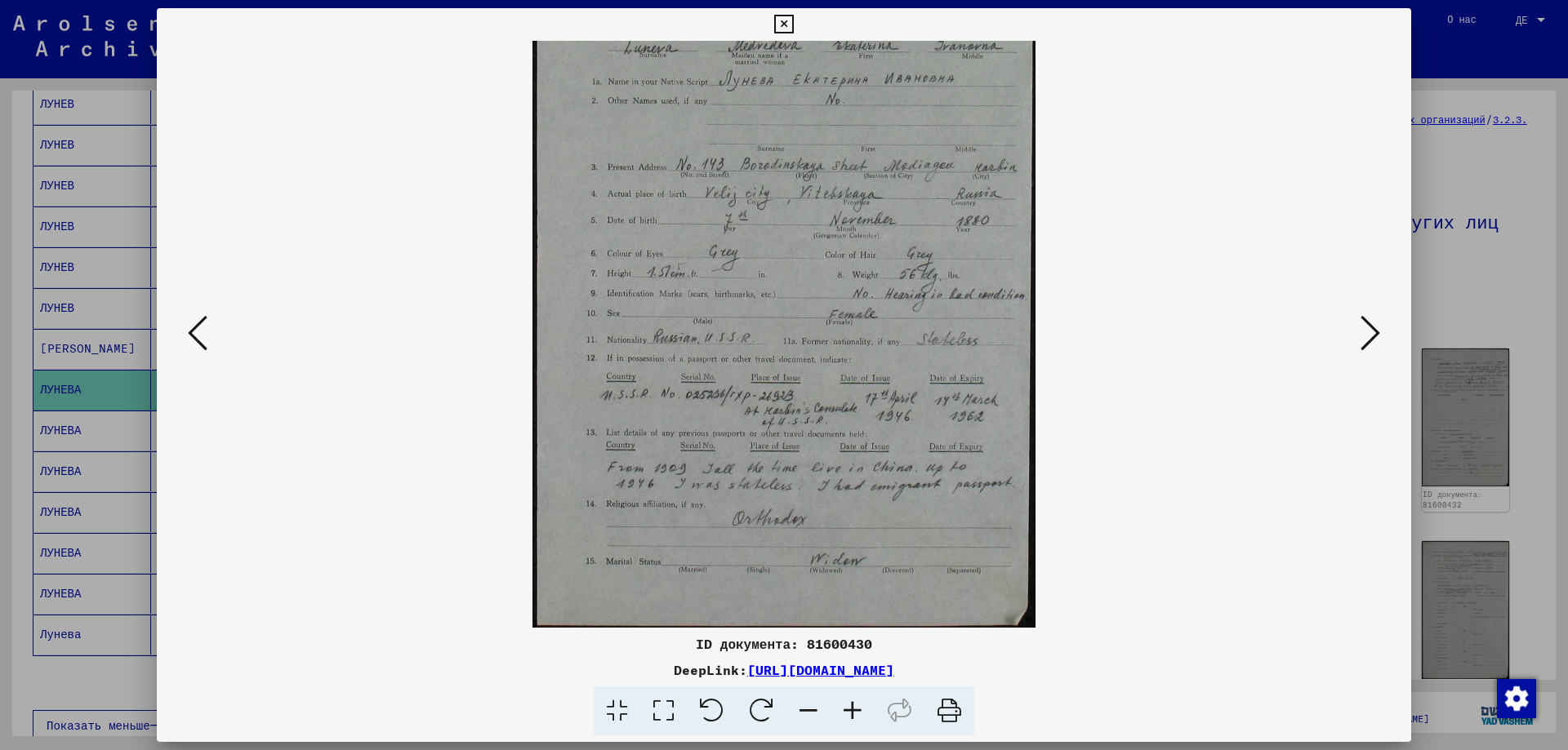
drag, startPoint x: 687, startPoint y: 516, endPoint x: 645, endPoint y: 255, distance: 264.4
click at [645, 255] on img at bounding box center [783, 232] width 502 height 791
click at [857, 708] on icon at bounding box center [853, 711] width 44 height 50
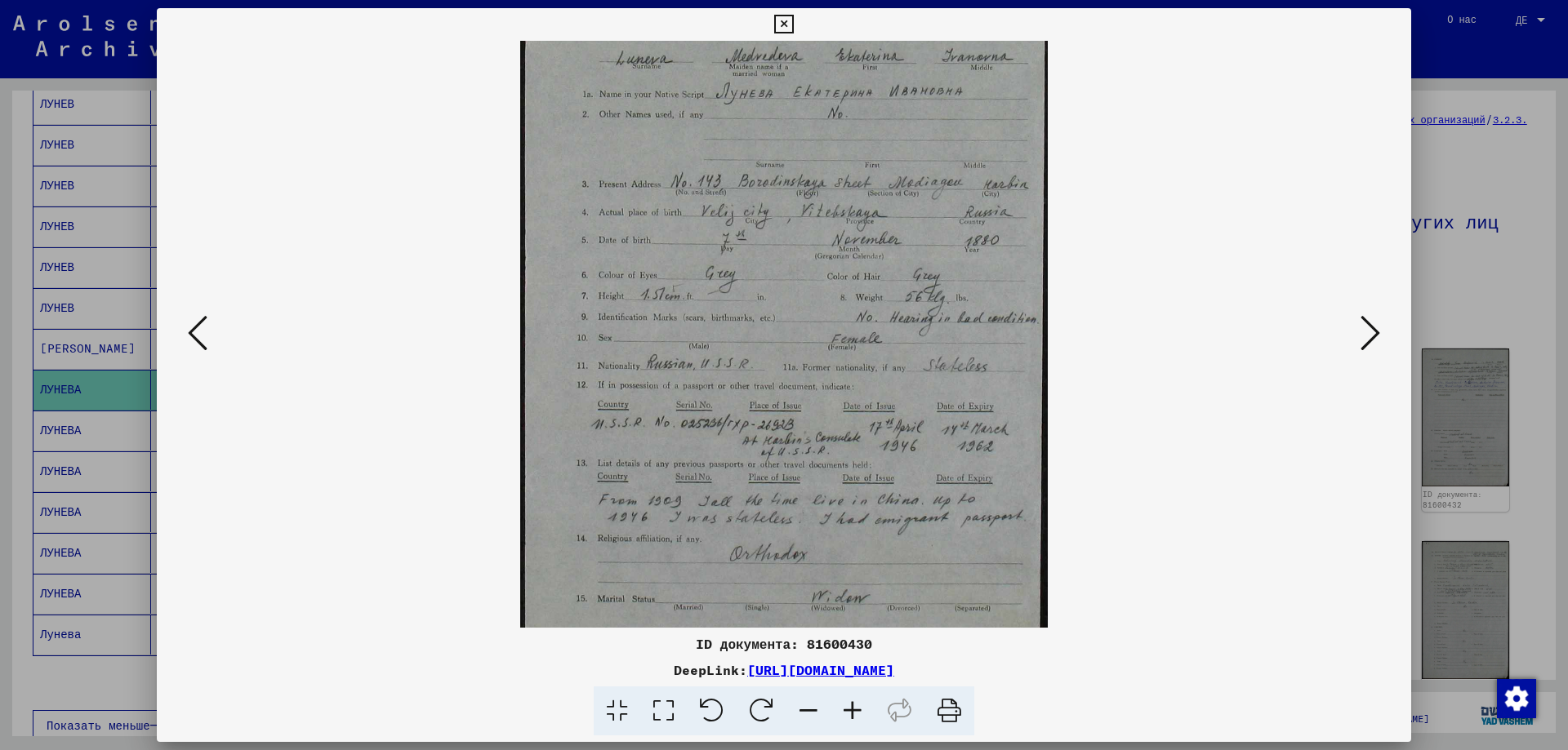
click at [857, 708] on icon at bounding box center [853, 711] width 44 height 50
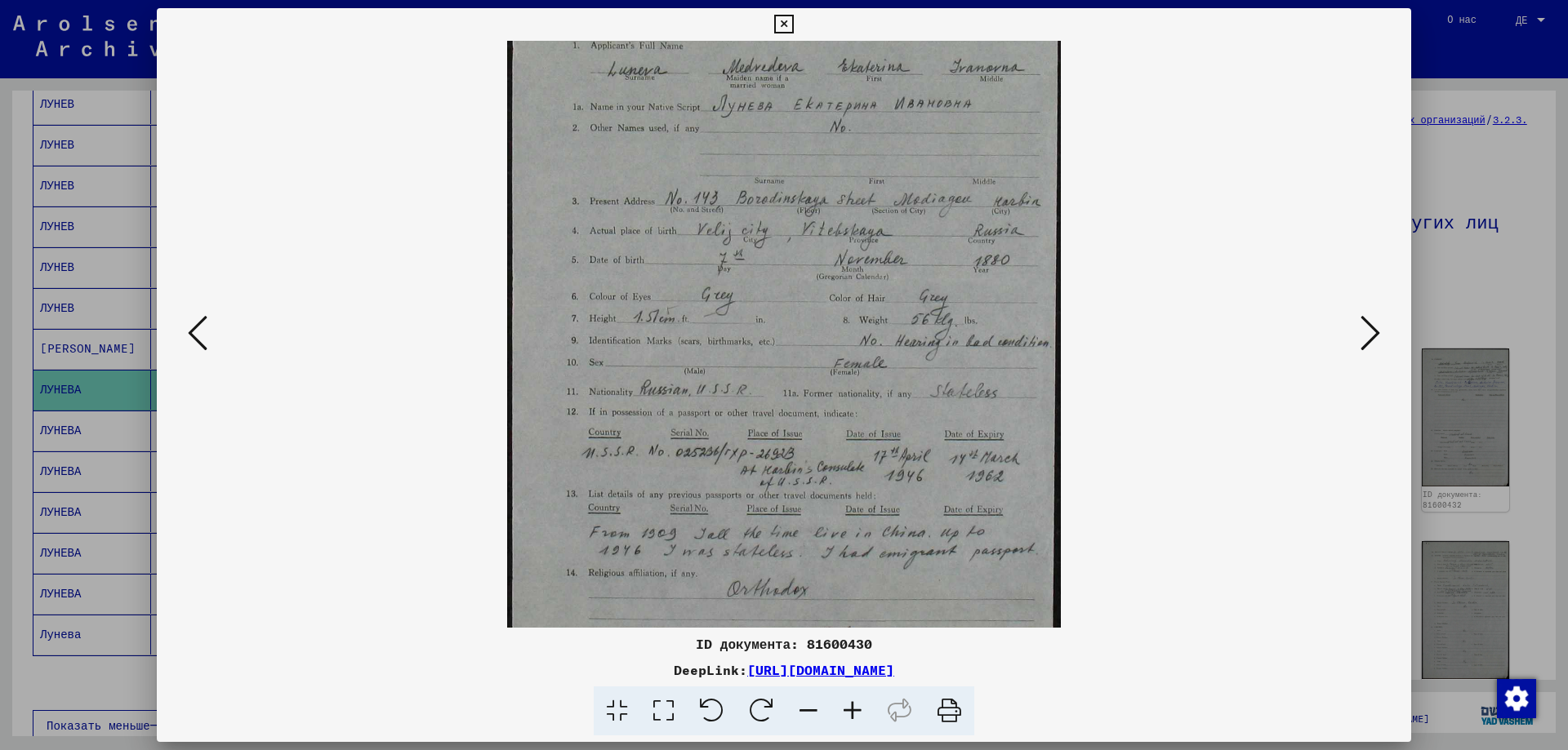
click at [857, 708] on icon at bounding box center [853, 711] width 44 height 50
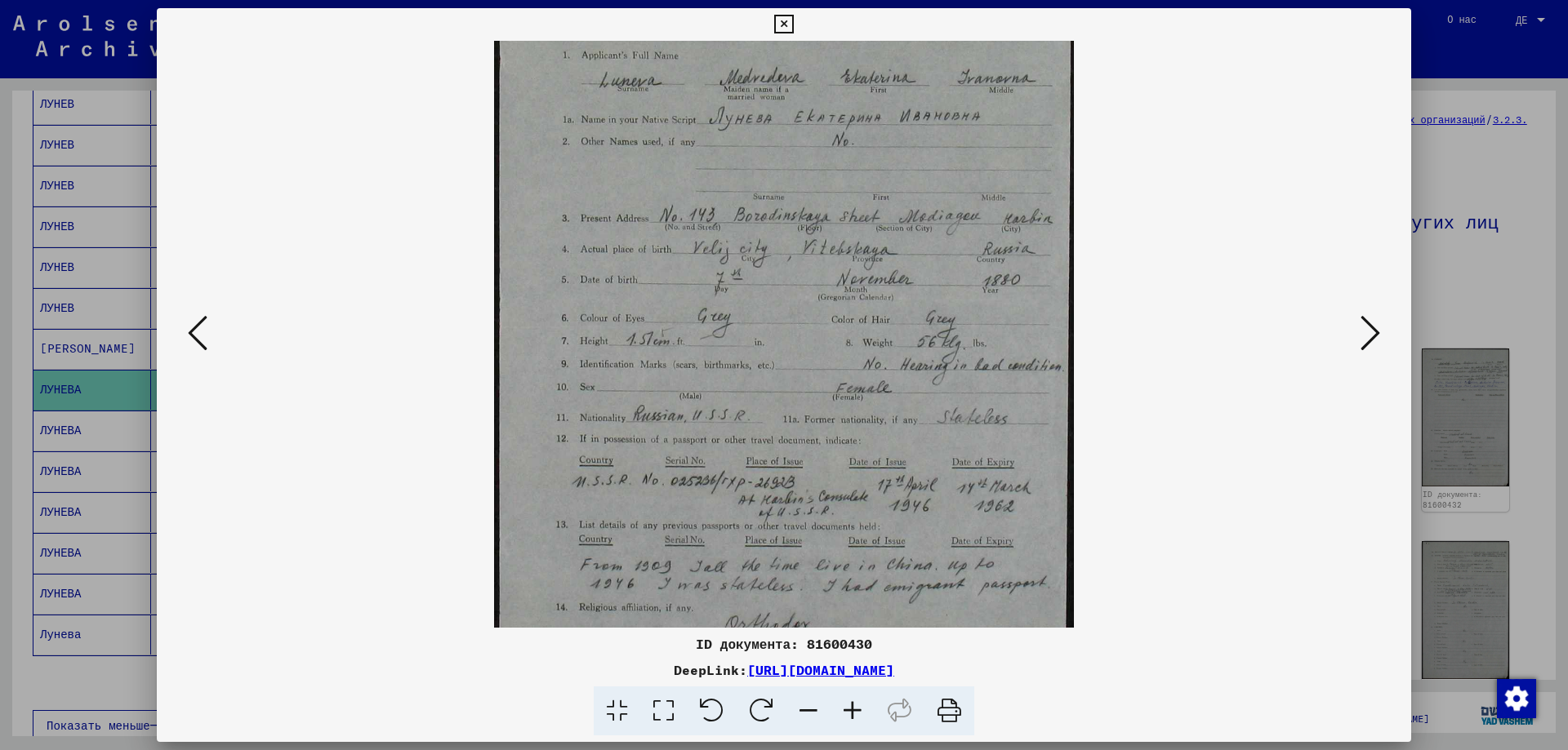
click at [1369, 342] on icon at bounding box center [1370, 333] width 20 height 39
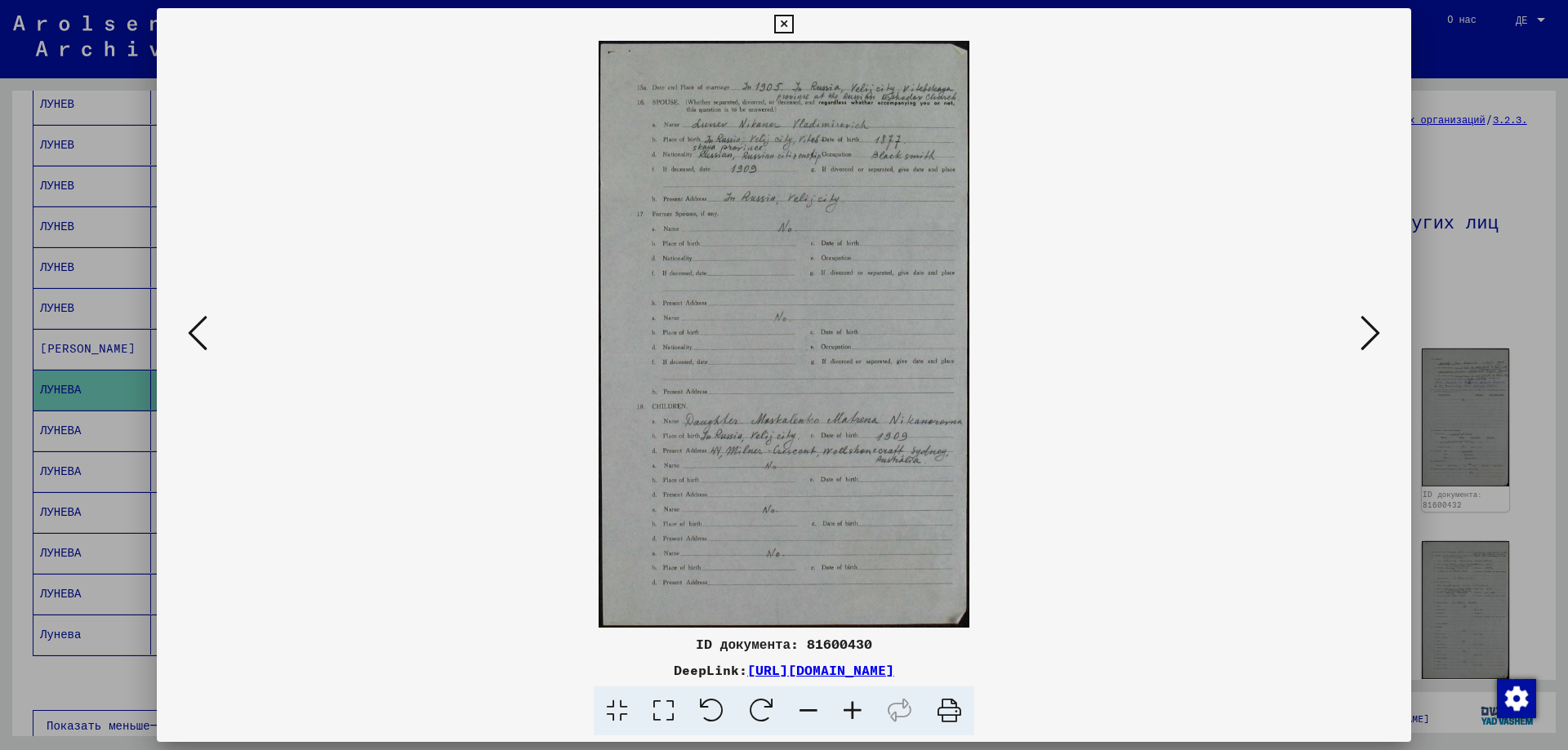
click at [1369, 342] on icon at bounding box center [1370, 333] width 20 height 39
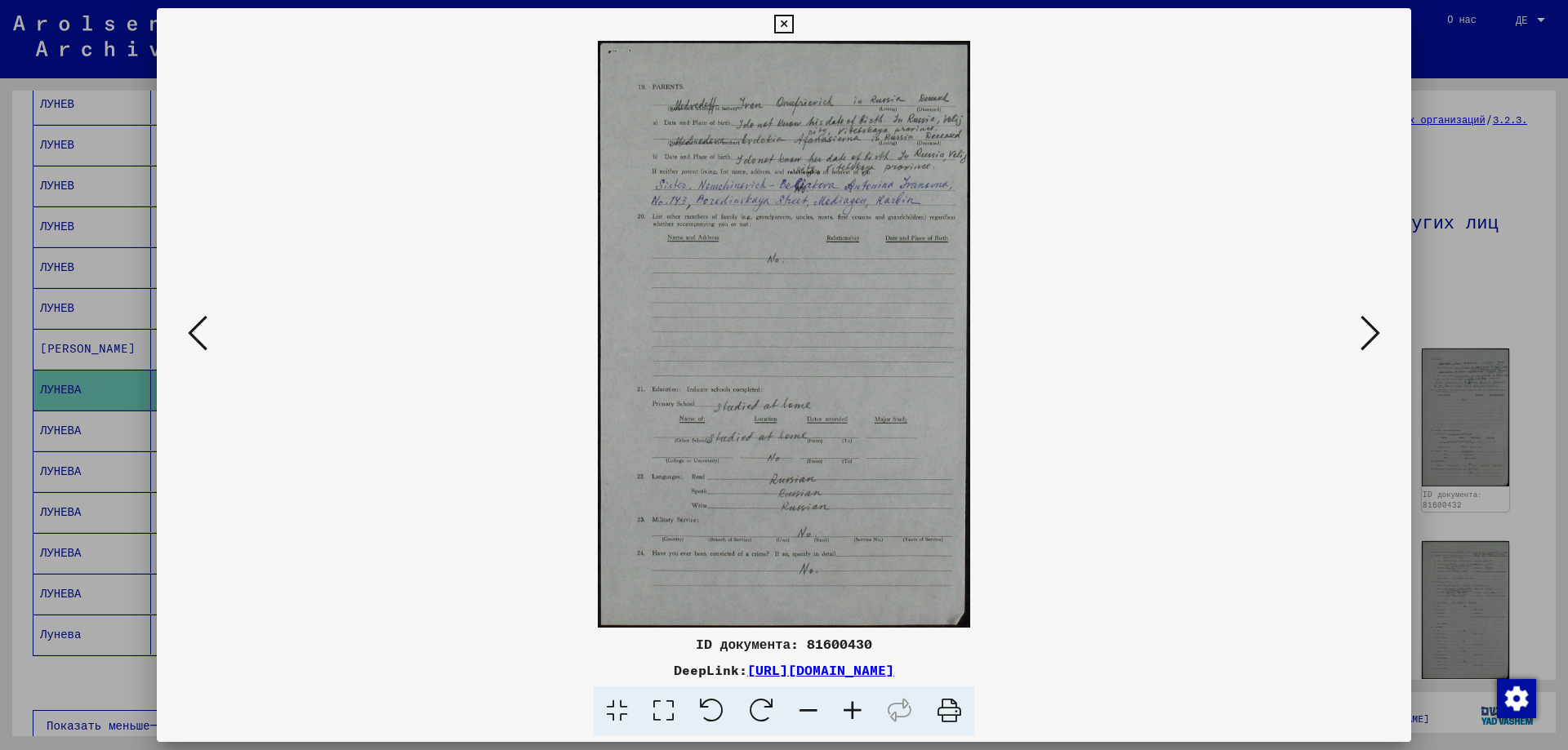
click at [1369, 342] on icon at bounding box center [1370, 333] width 20 height 39
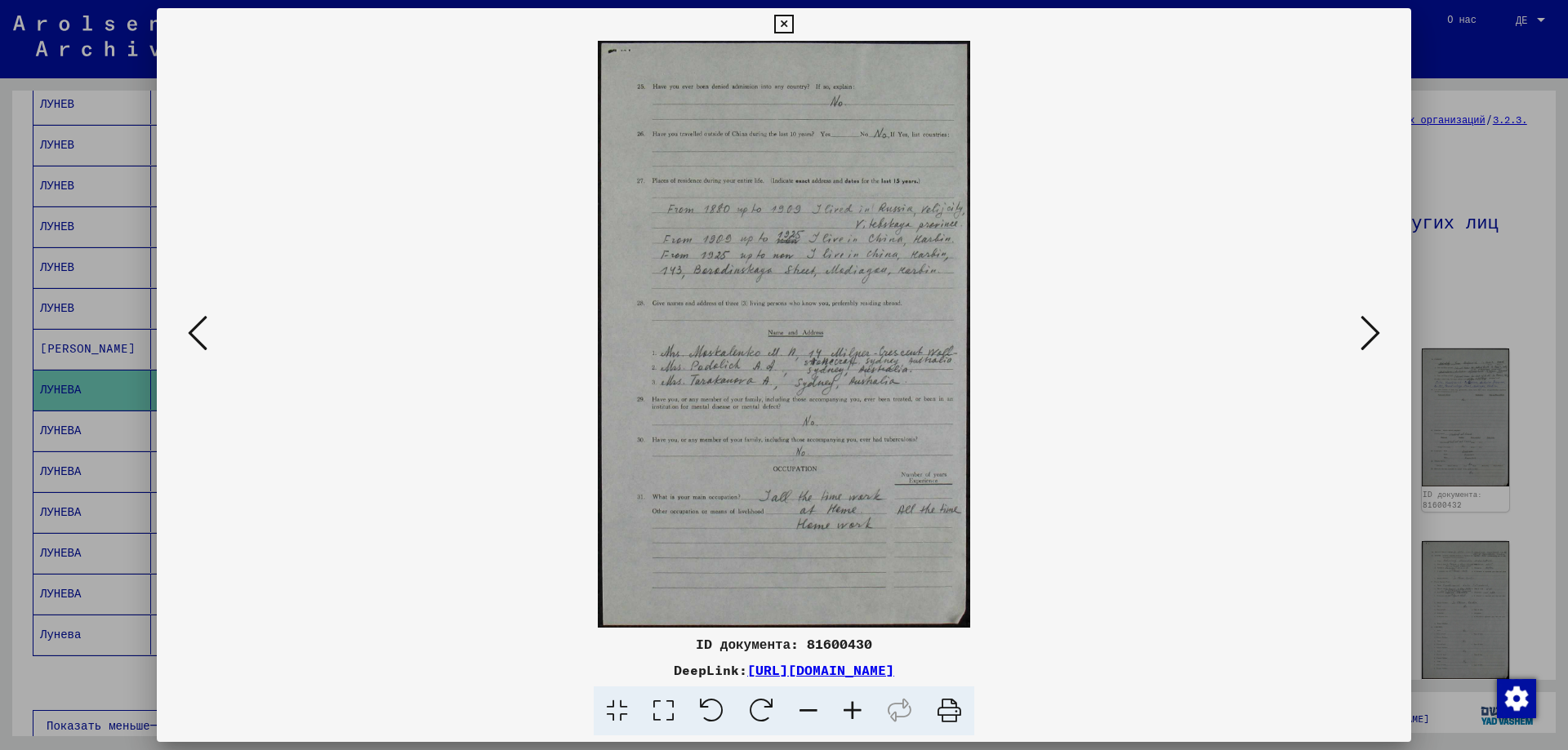
click at [1369, 342] on icon at bounding box center [1370, 333] width 20 height 39
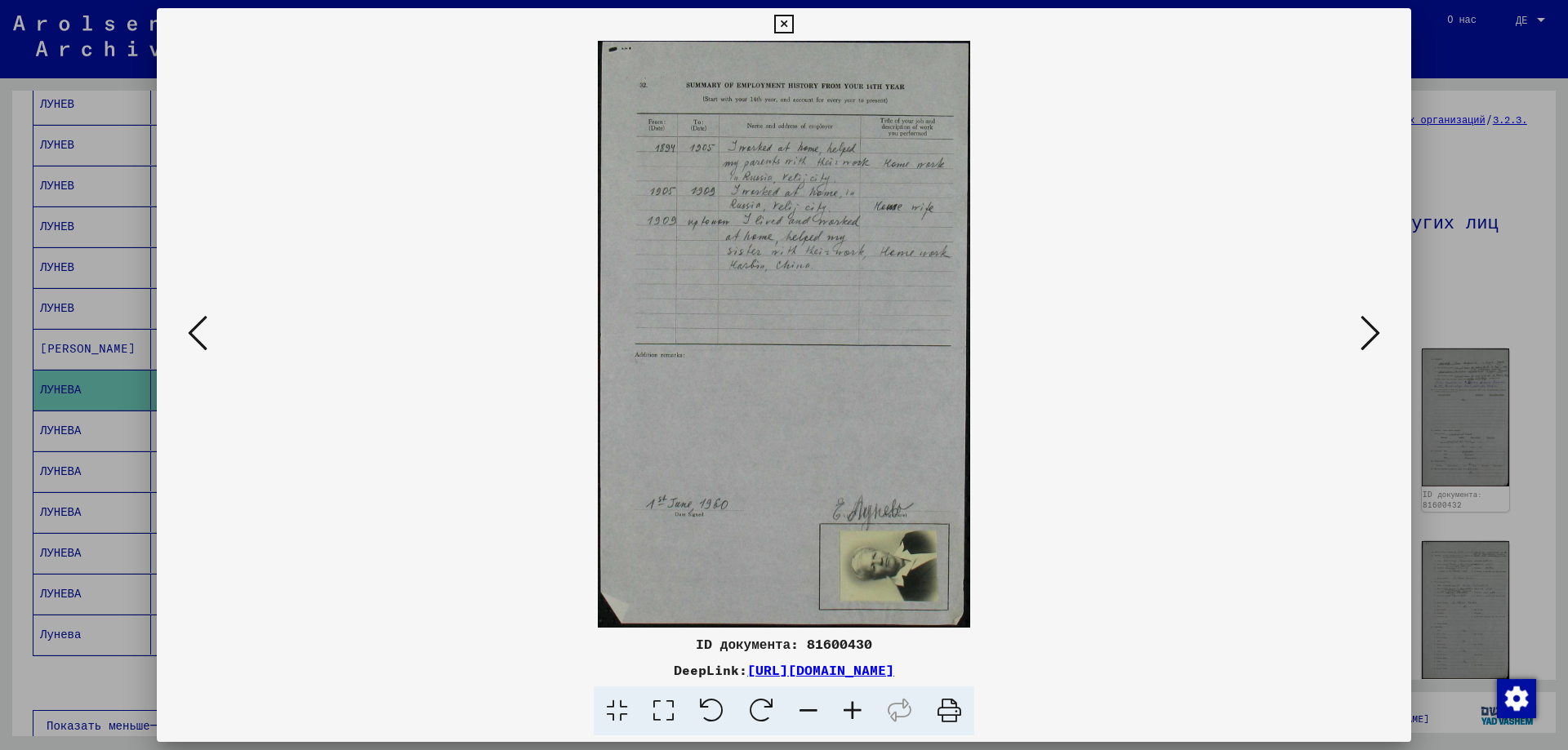
click at [1369, 342] on icon at bounding box center [1370, 333] width 20 height 39
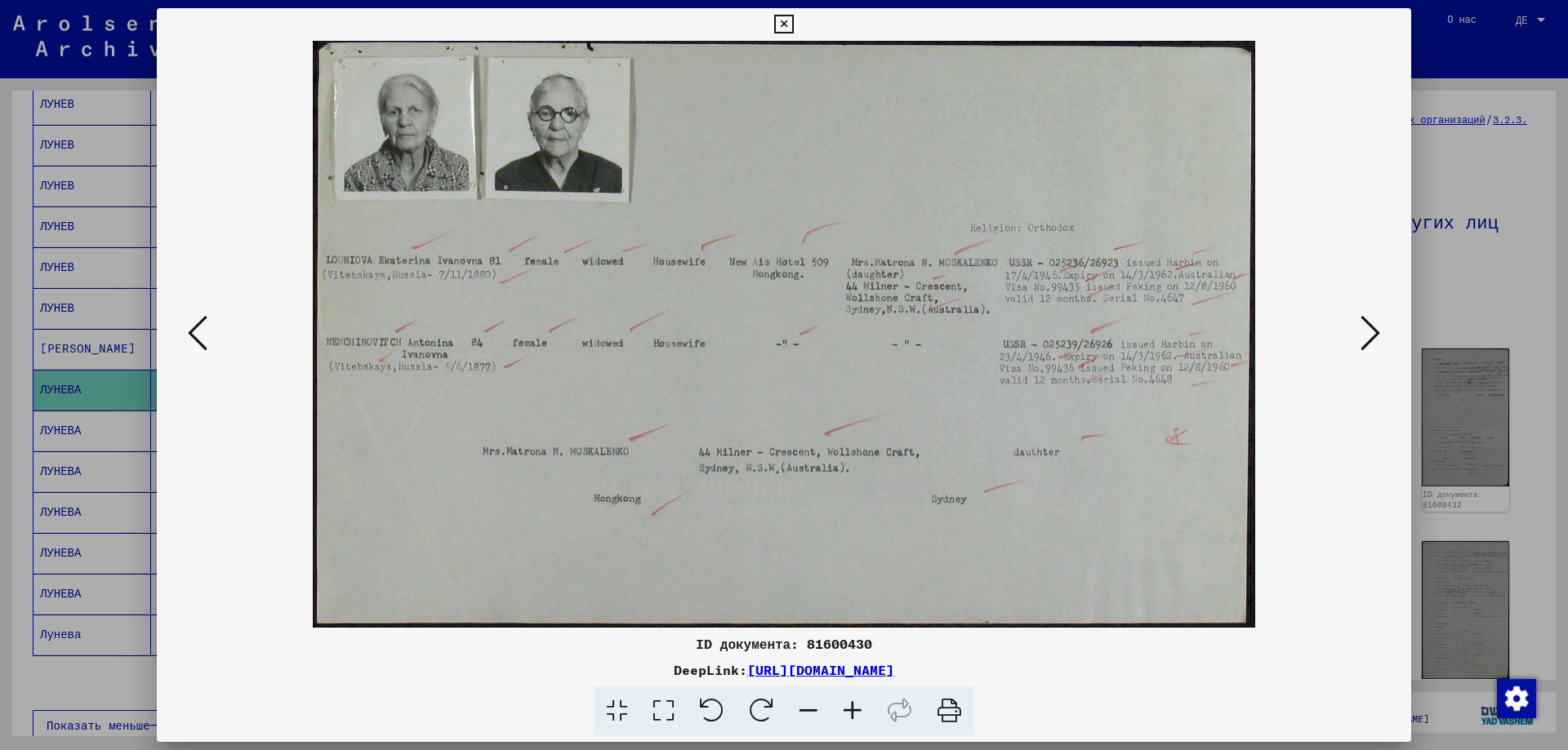
click at [1369, 342] on icon at bounding box center [1370, 333] width 20 height 39
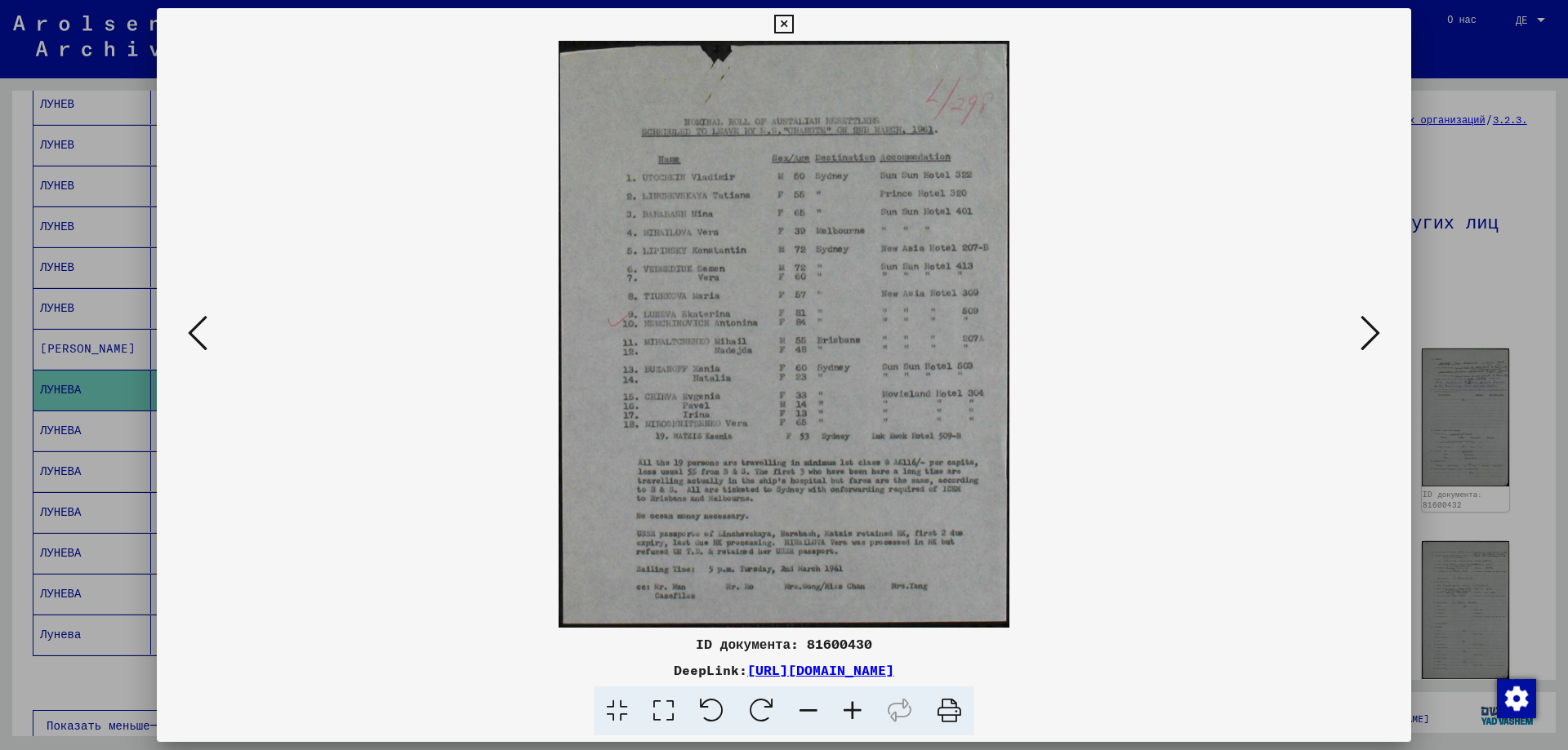
click at [784, 20] on icon at bounding box center [783, 25] width 19 height 20
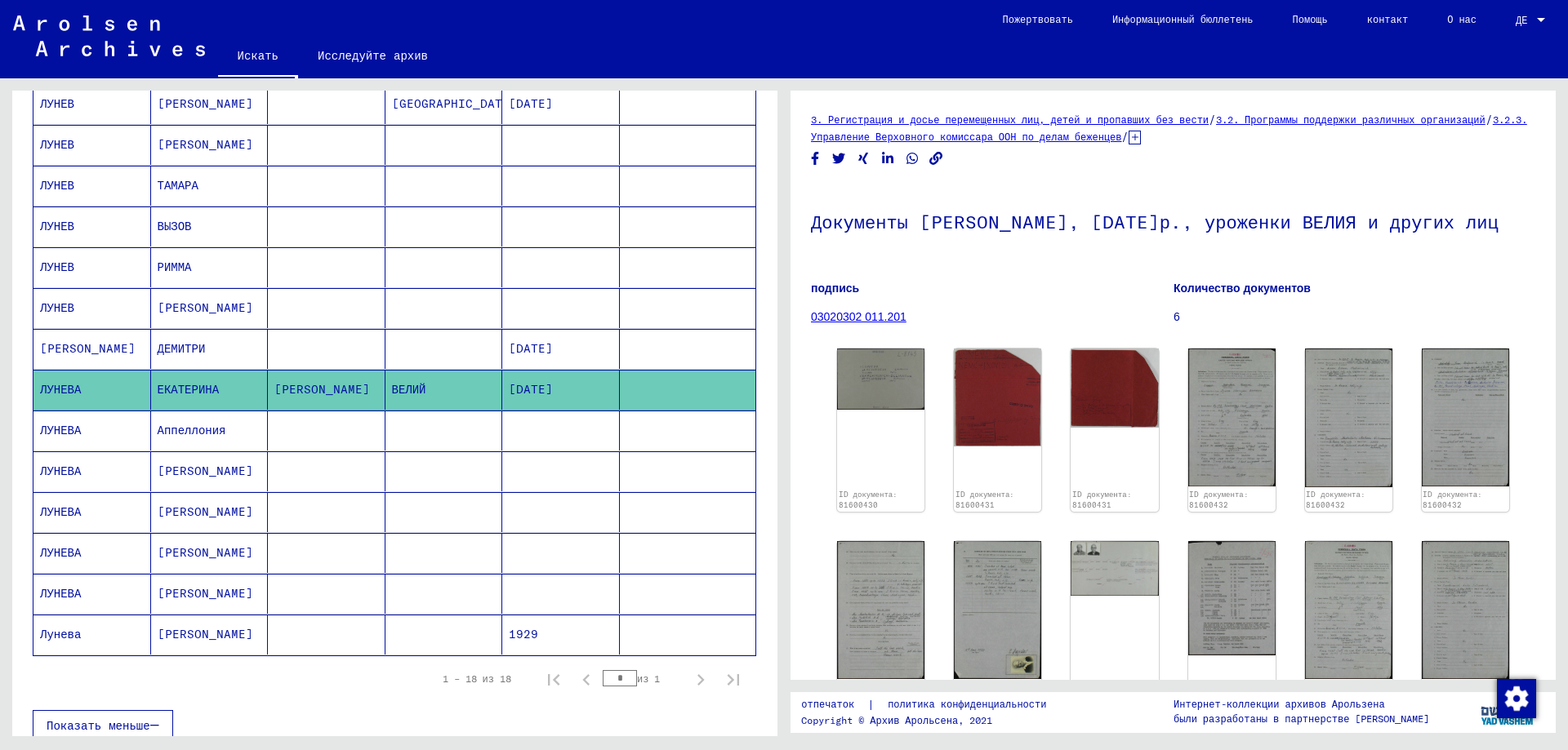
click at [199, 346] on mat-cell "ДЕМИТРИ" at bounding box center [210, 348] width 118 height 40
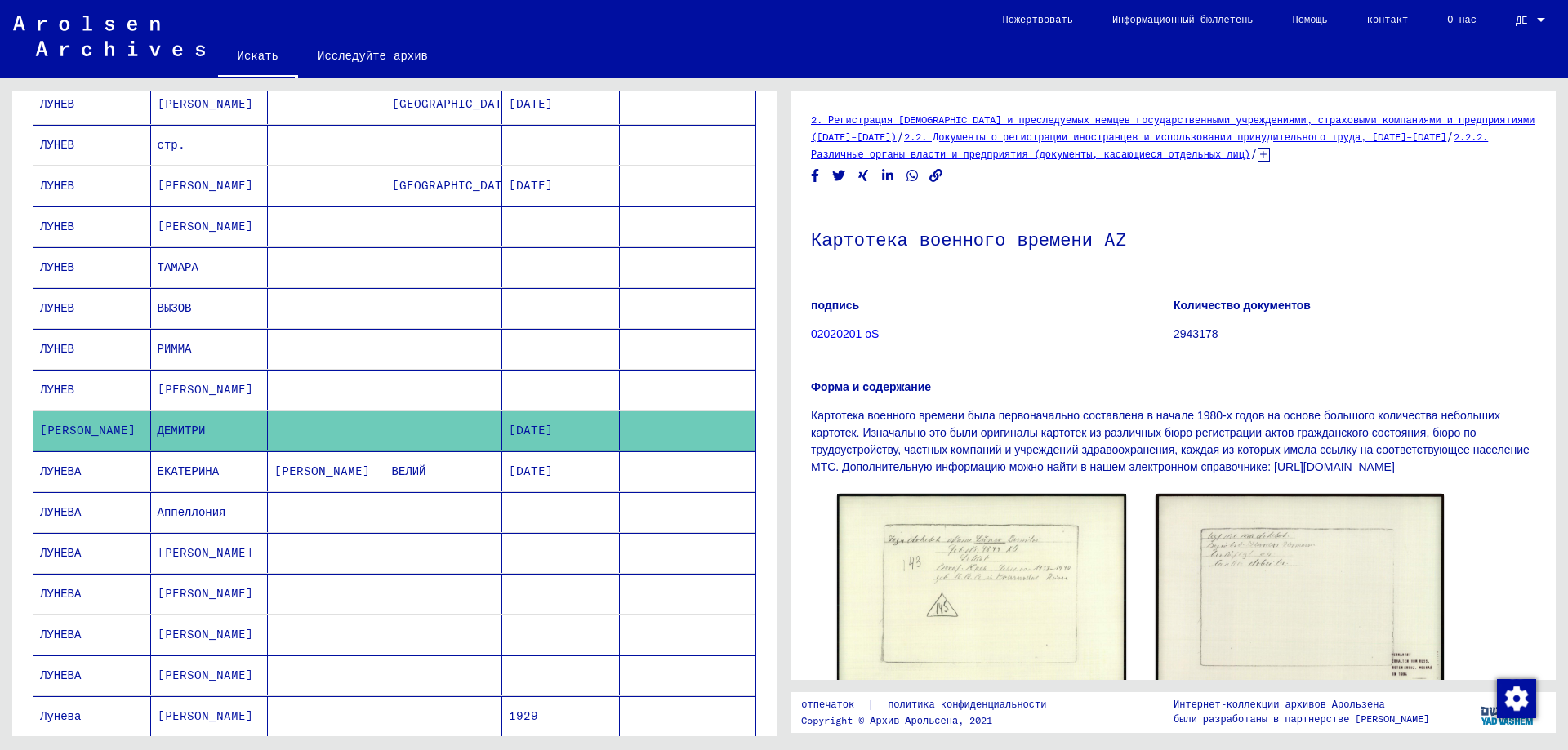
scroll to position [247, 0]
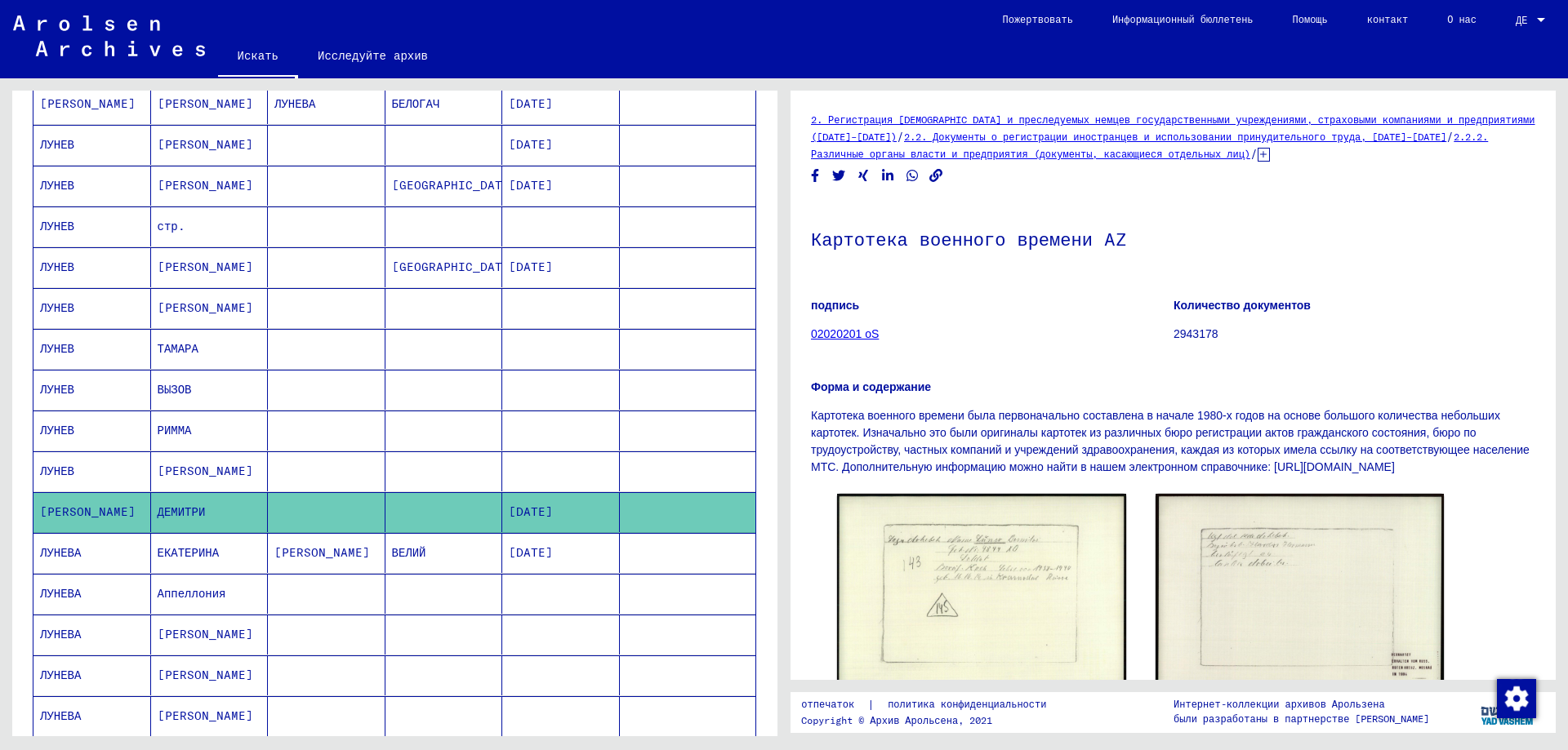
click at [193, 262] on font "[PERSON_NAME]" at bounding box center [205, 267] width 96 height 15
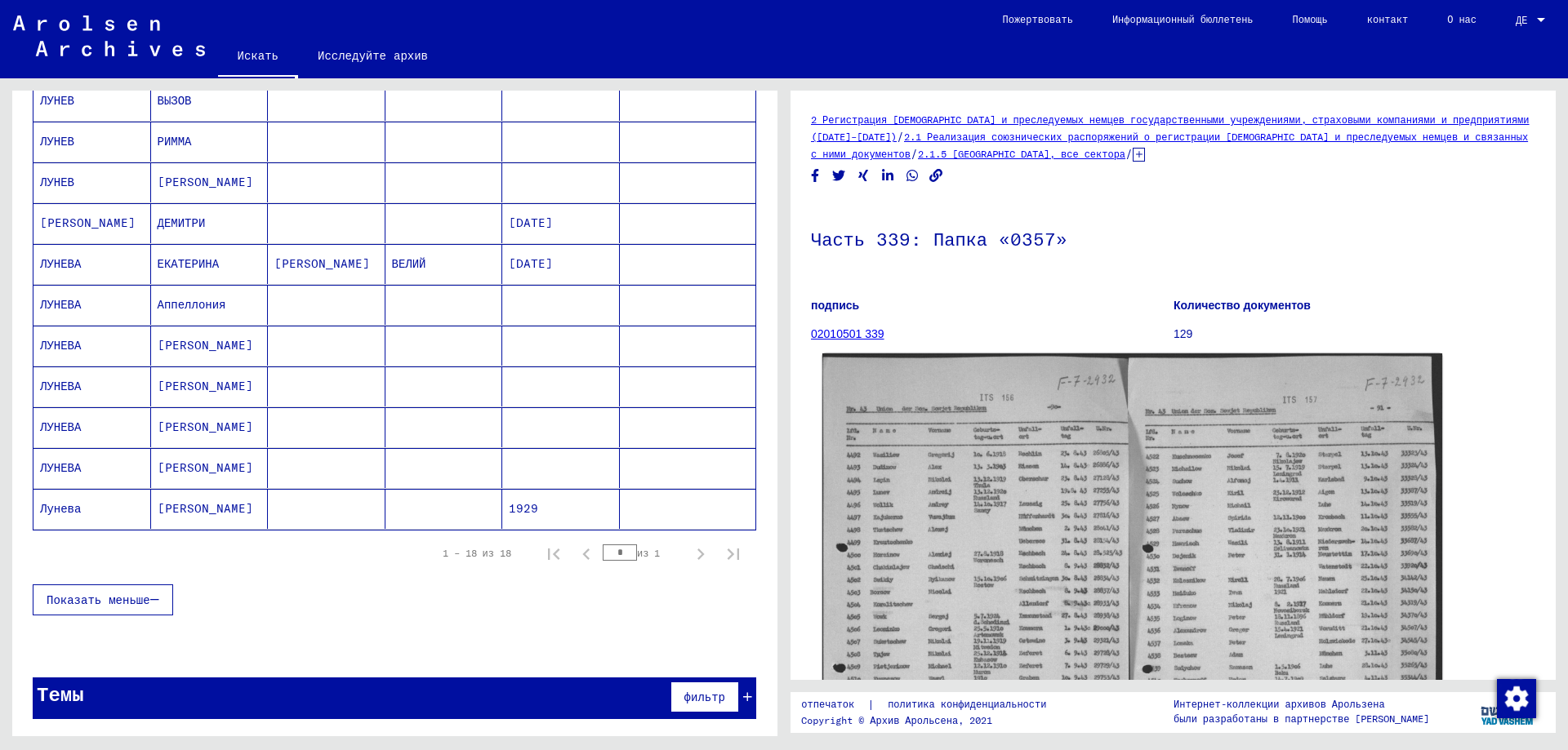
scroll to position [536, 0]
click at [942, 457] on img at bounding box center [1132, 604] width 620 height 502
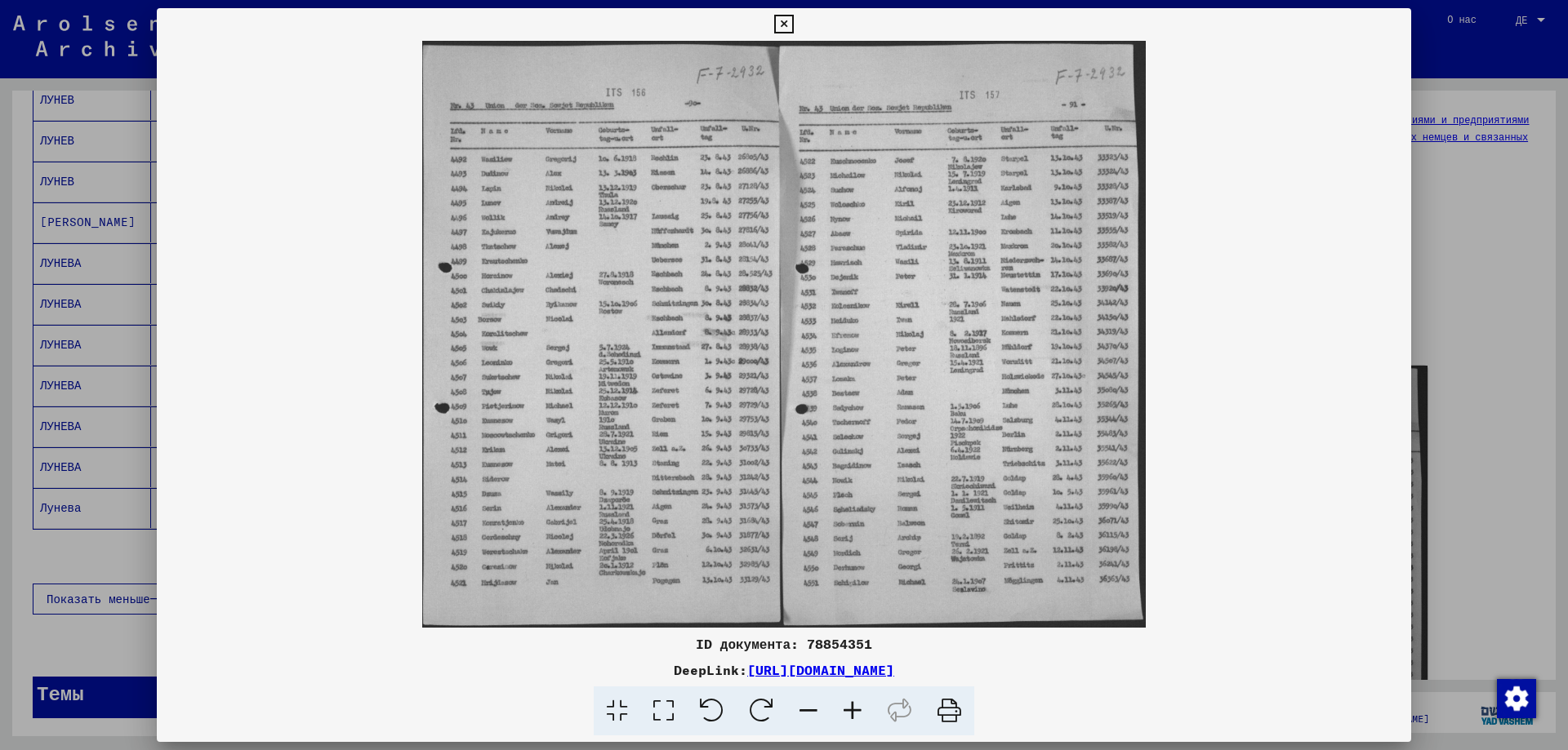
click at [858, 704] on icon at bounding box center [853, 711] width 44 height 50
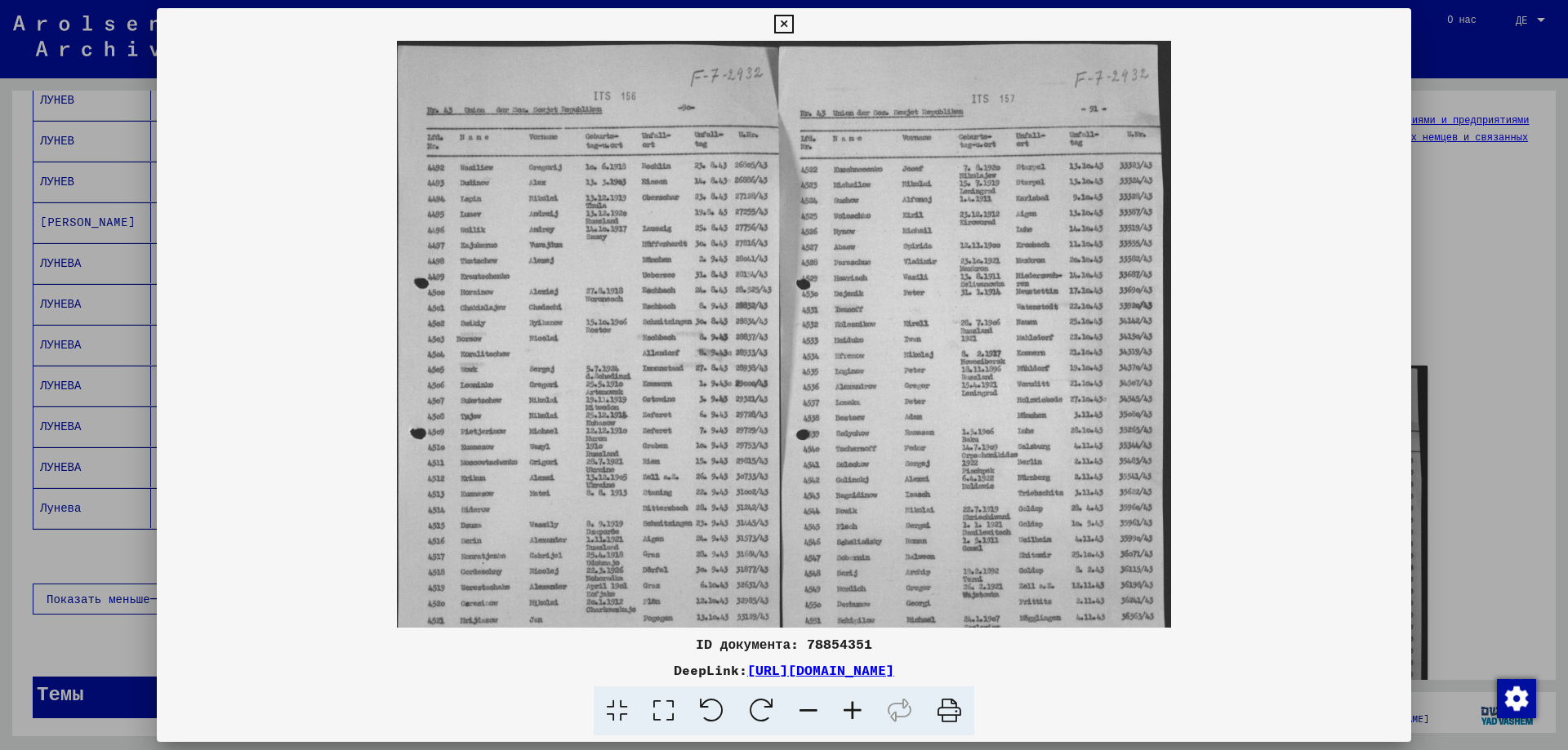
click at [858, 704] on icon at bounding box center [853, 711] width 44 height 50
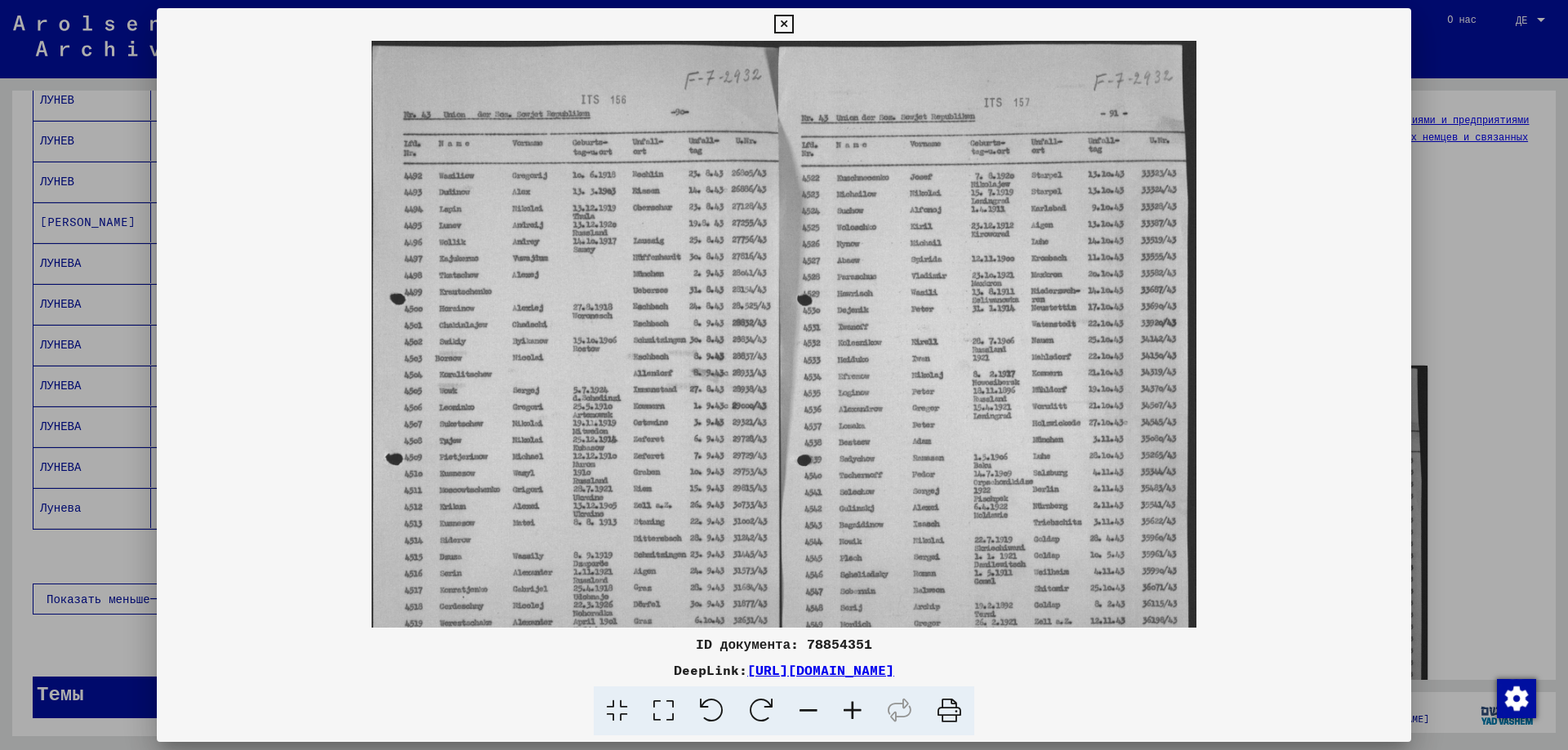
click at [858, 704] on icon at bounding box center [853, 711] width 44 height 50
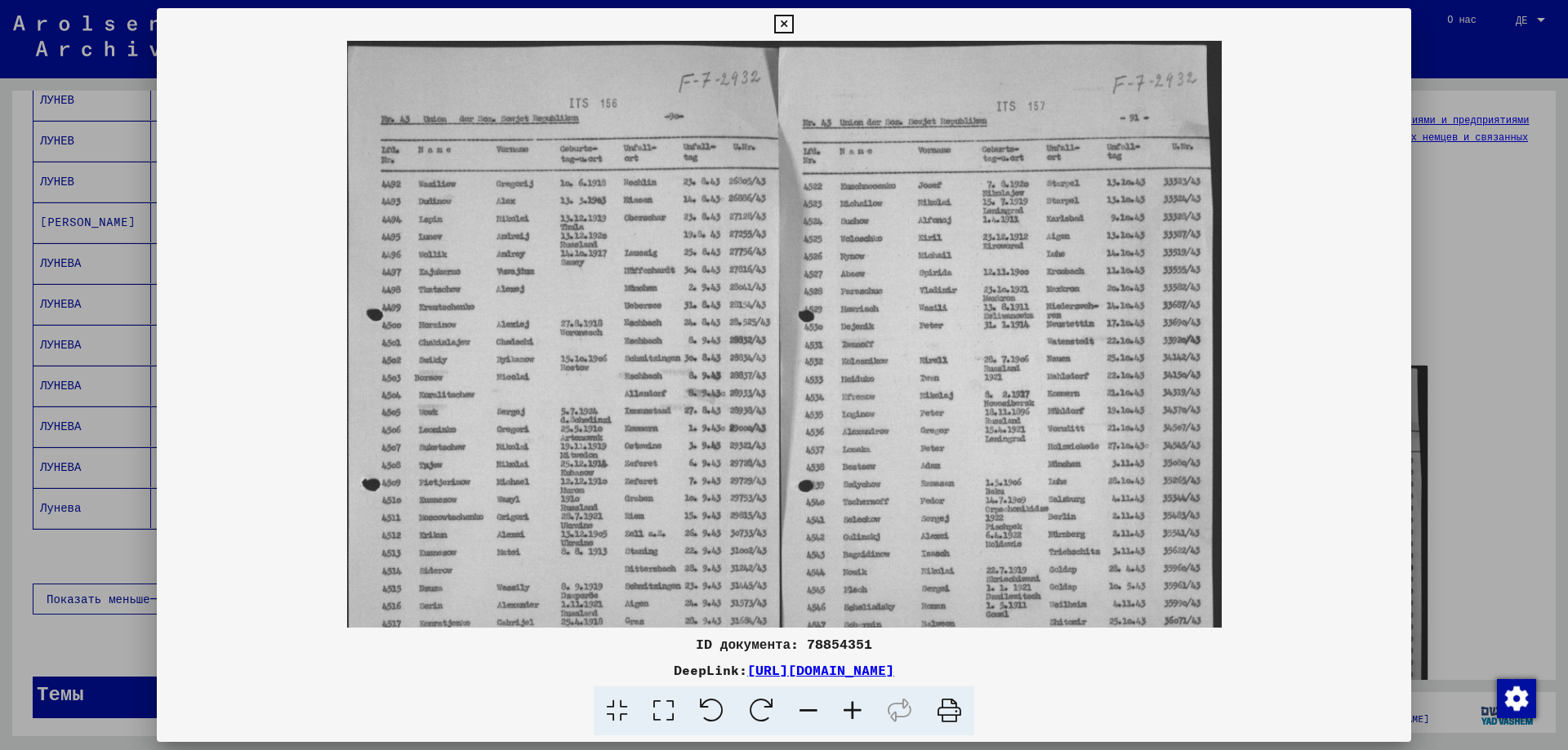
click at [858, 704] on icon at bounding box center [853, 711] width 44 height 50
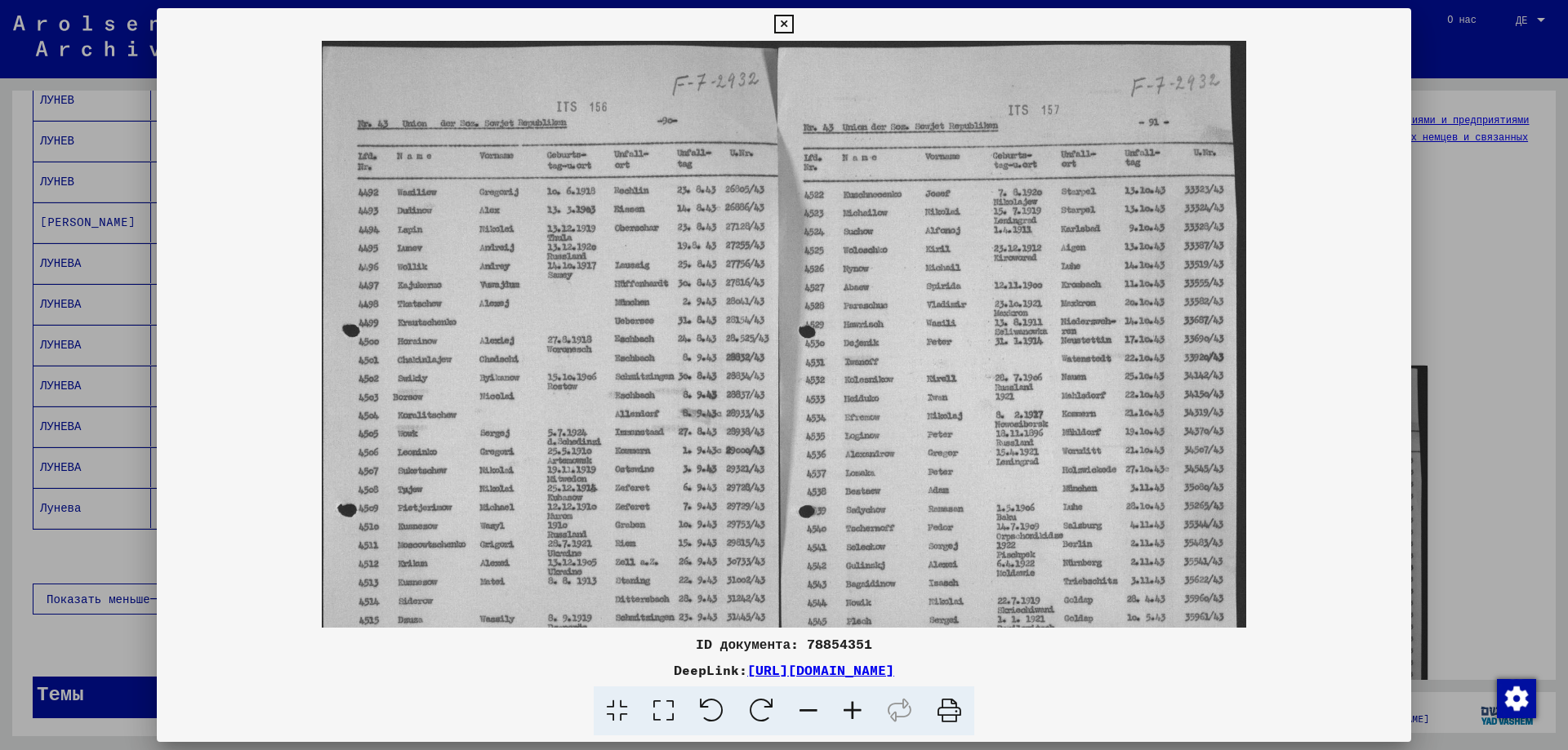
click at [858, 704] on icon at bounding box center [853, 711] width 44 height 50
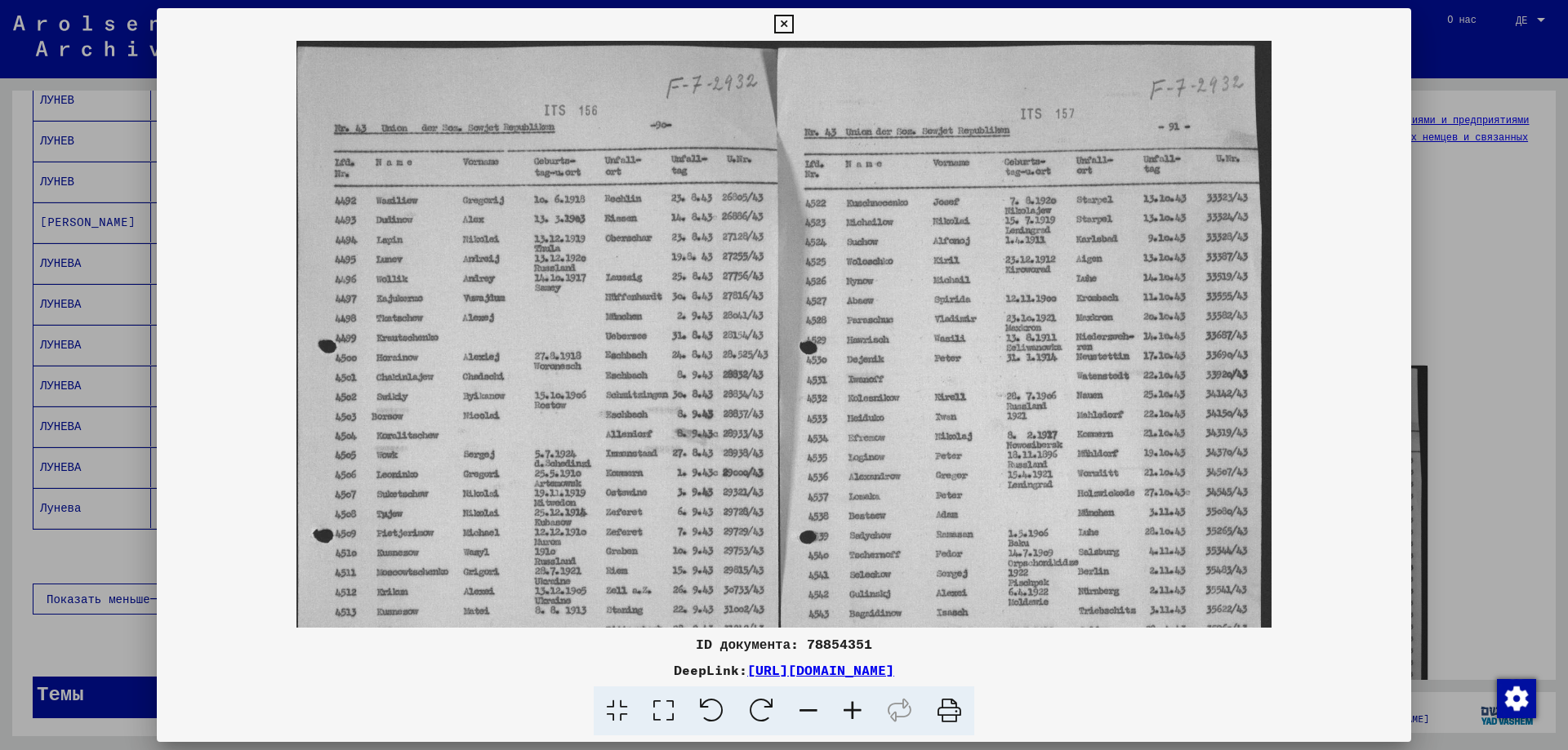
click at [858, 704] on icon at bounding box center [853, 711] width 44 height 50
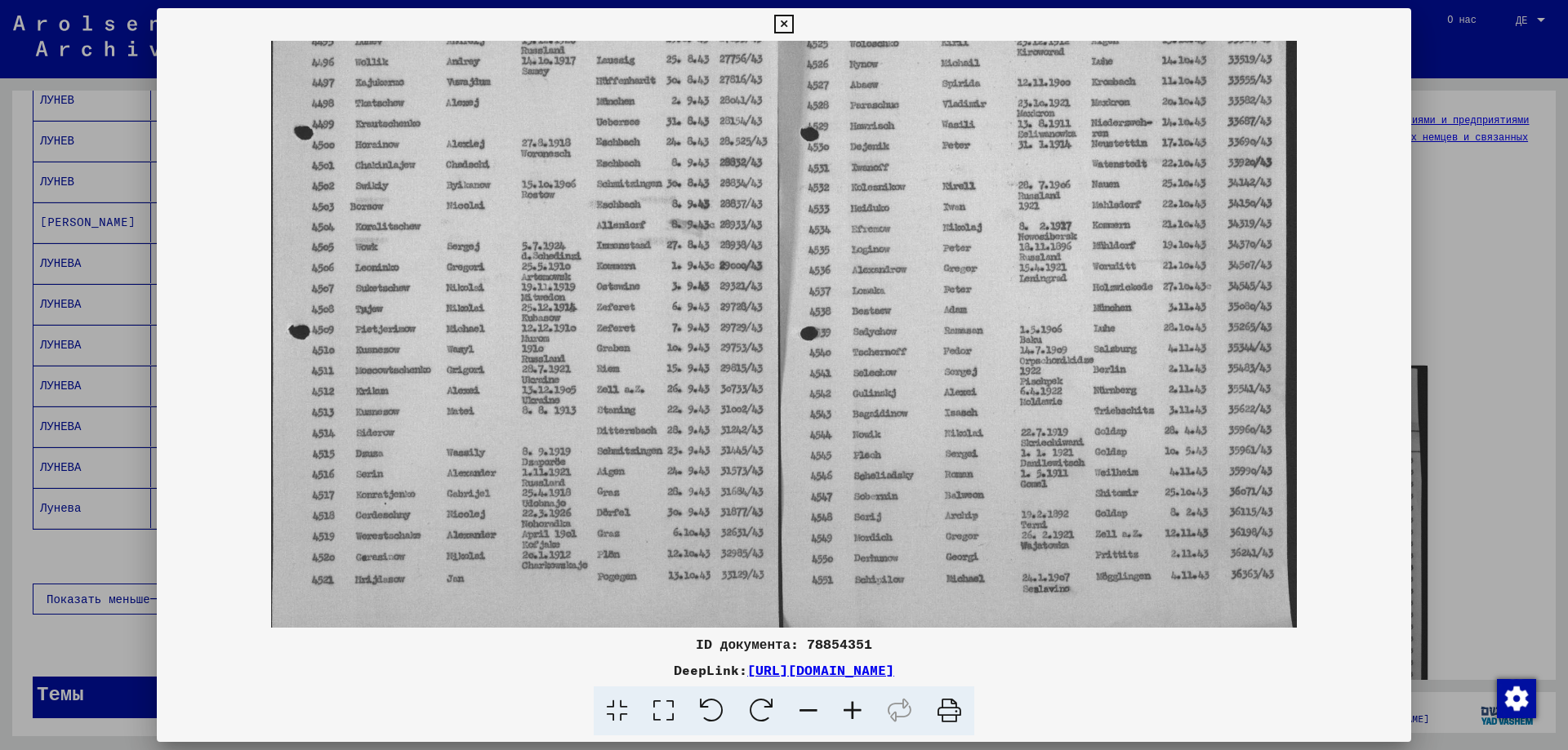
scroll to position [235, 0]
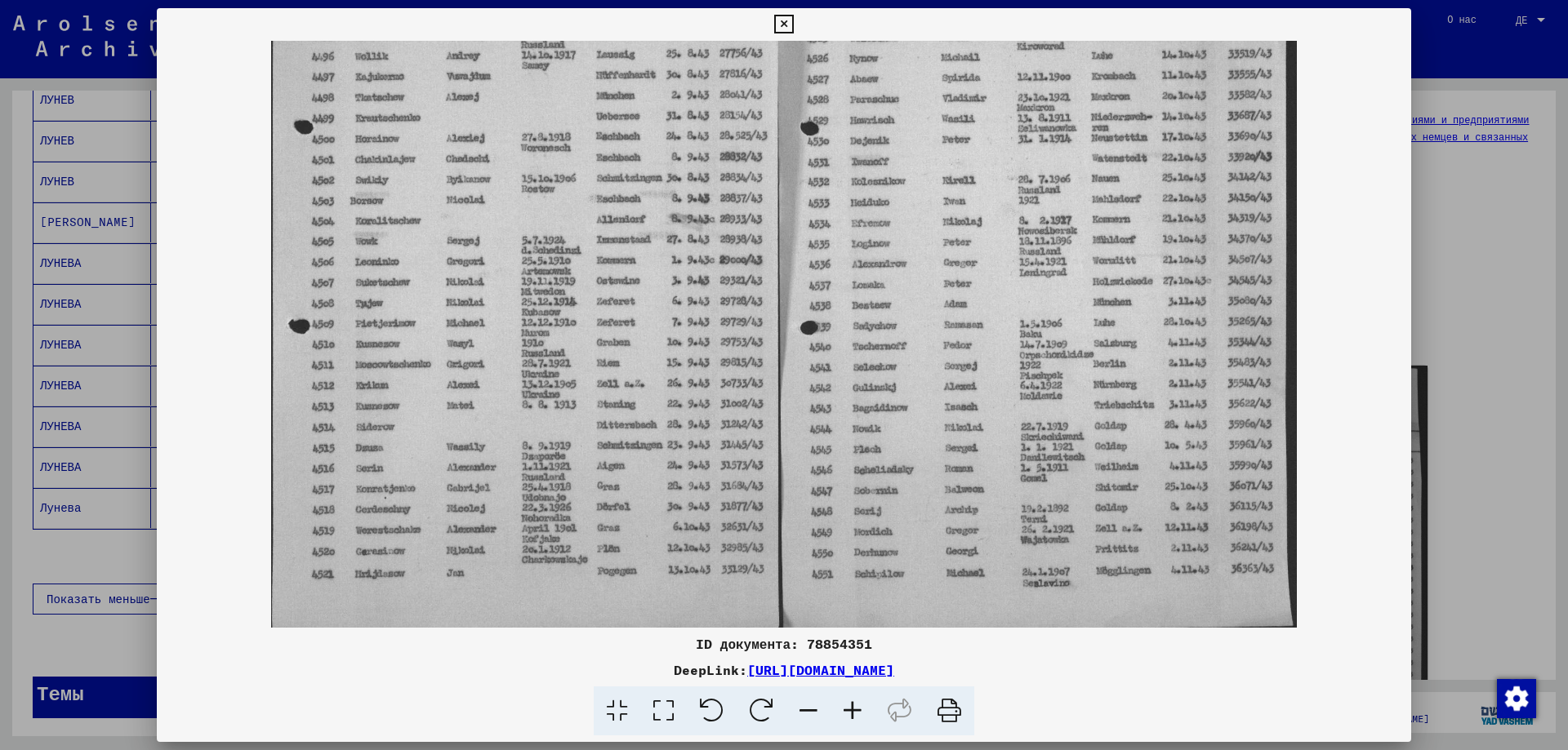
drag, startPoint x: 590, startPoint y: 521, endPoint x: 633, endPoint y: 287, distance: 237.9
click at [633, 287] on img at bounding box center [784, 221] width 1025 height 832
click at [856, 706] on icon at bounding box center [853, 711] width 44 height 50
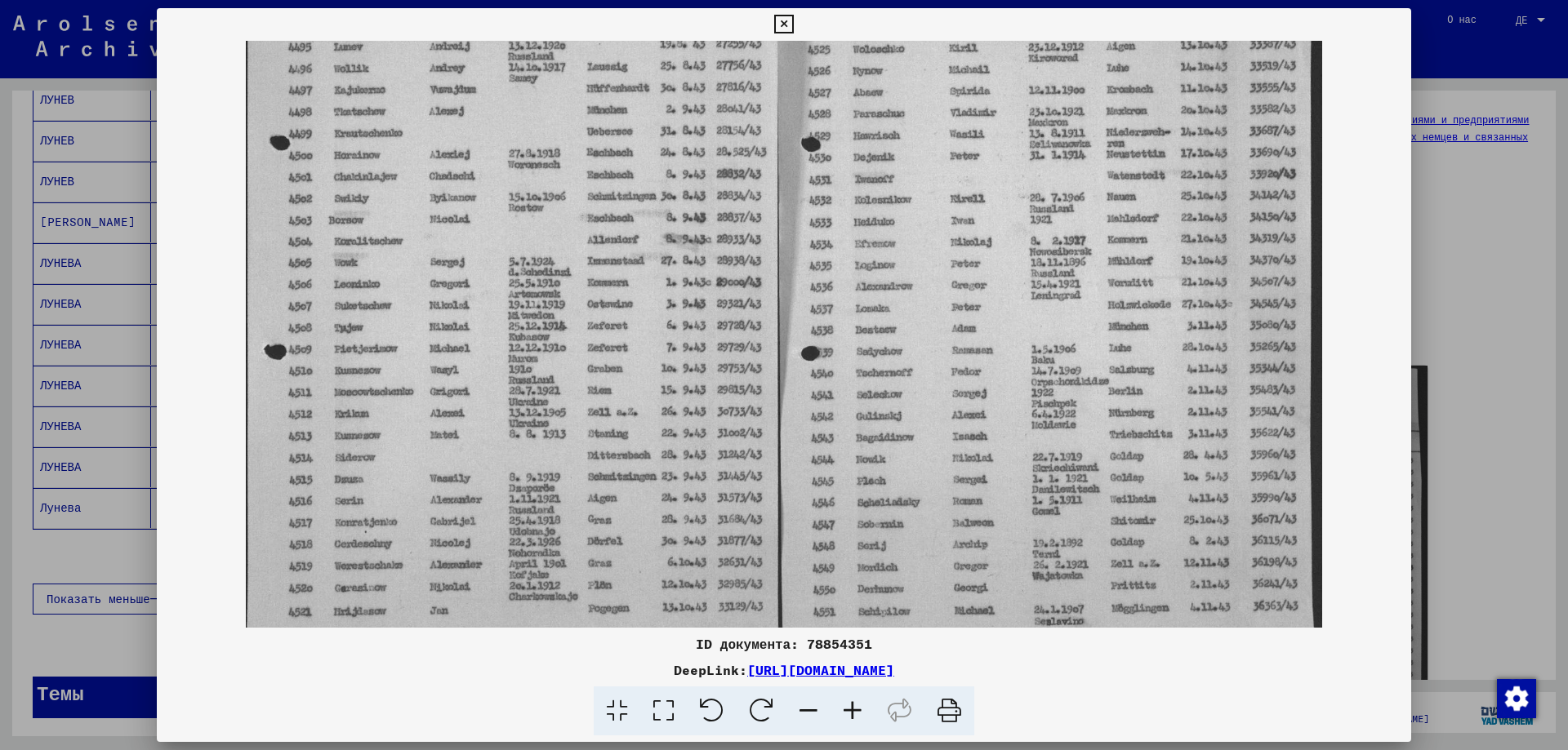
click at [856, 706] on icon at bounding box center [853, 711] width 44 height 50
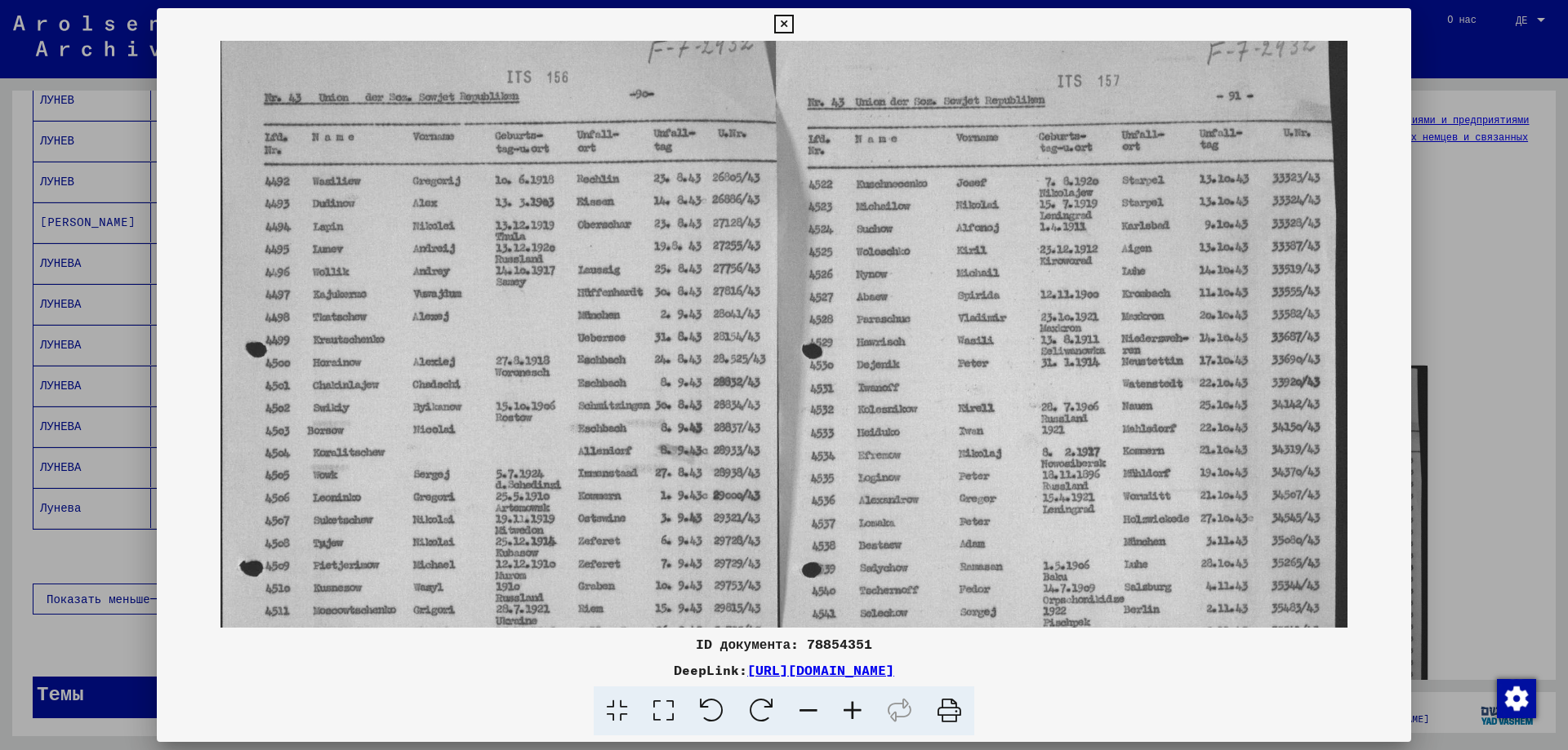
scroll to position [43, 0]
drag, startPoint x: 567, startPoint y: 458, endPoint x: 605, endPoint y: 650, distance: 195.7
click at [605, 650] on div "ID документа: 78854351 DeepLink: [URL][DOMAIN_NAME]" at bounding box center [784, 372] width 1254 height 728
click at [1112, 675] on div "DeepLink: [URL][DOMAIN_NAME]" at bounding box center [784, 670] width 1254 height 20
click at [774, 29] on icon at bounding box center [783, 25] width 19 height 20
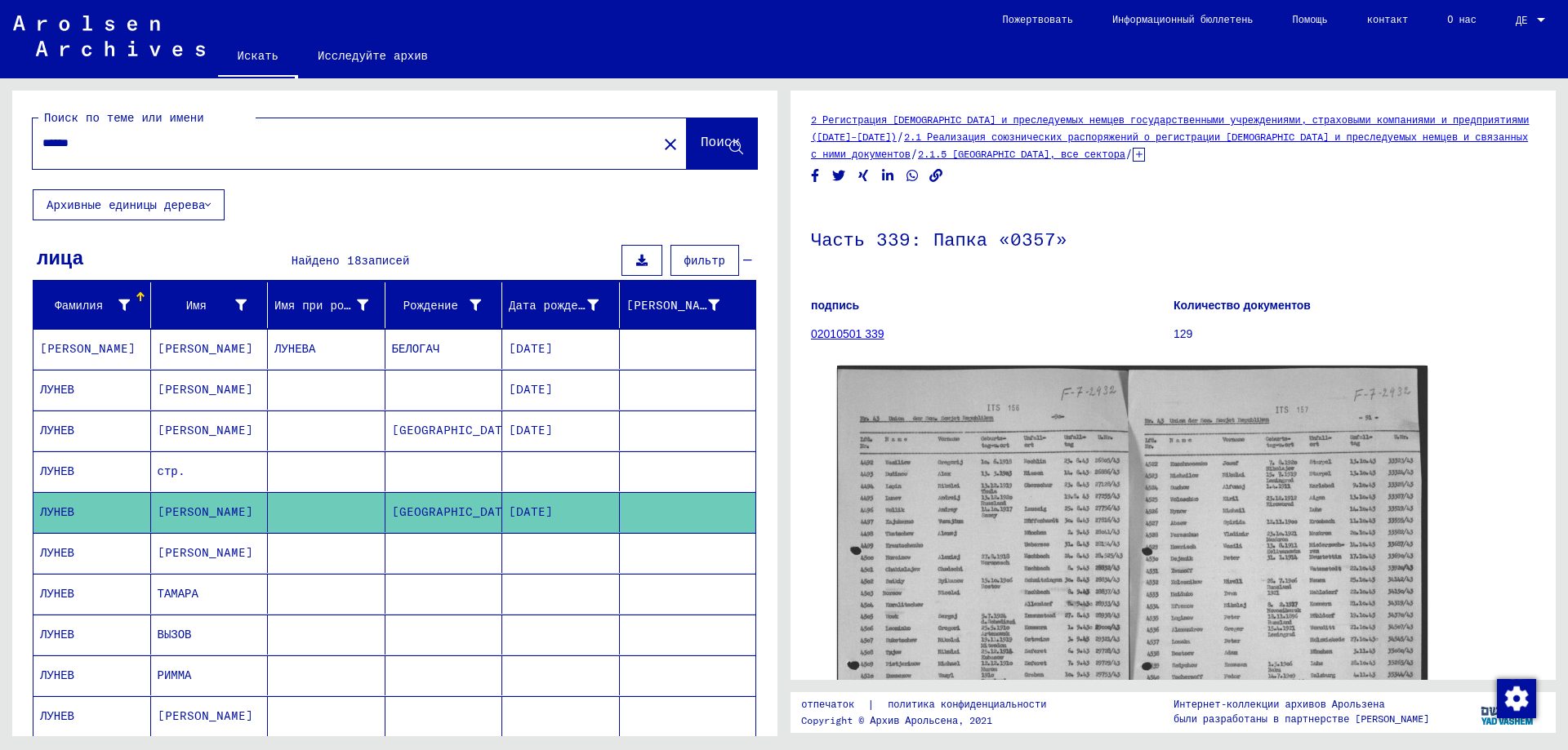
scroll to position [0, 0]
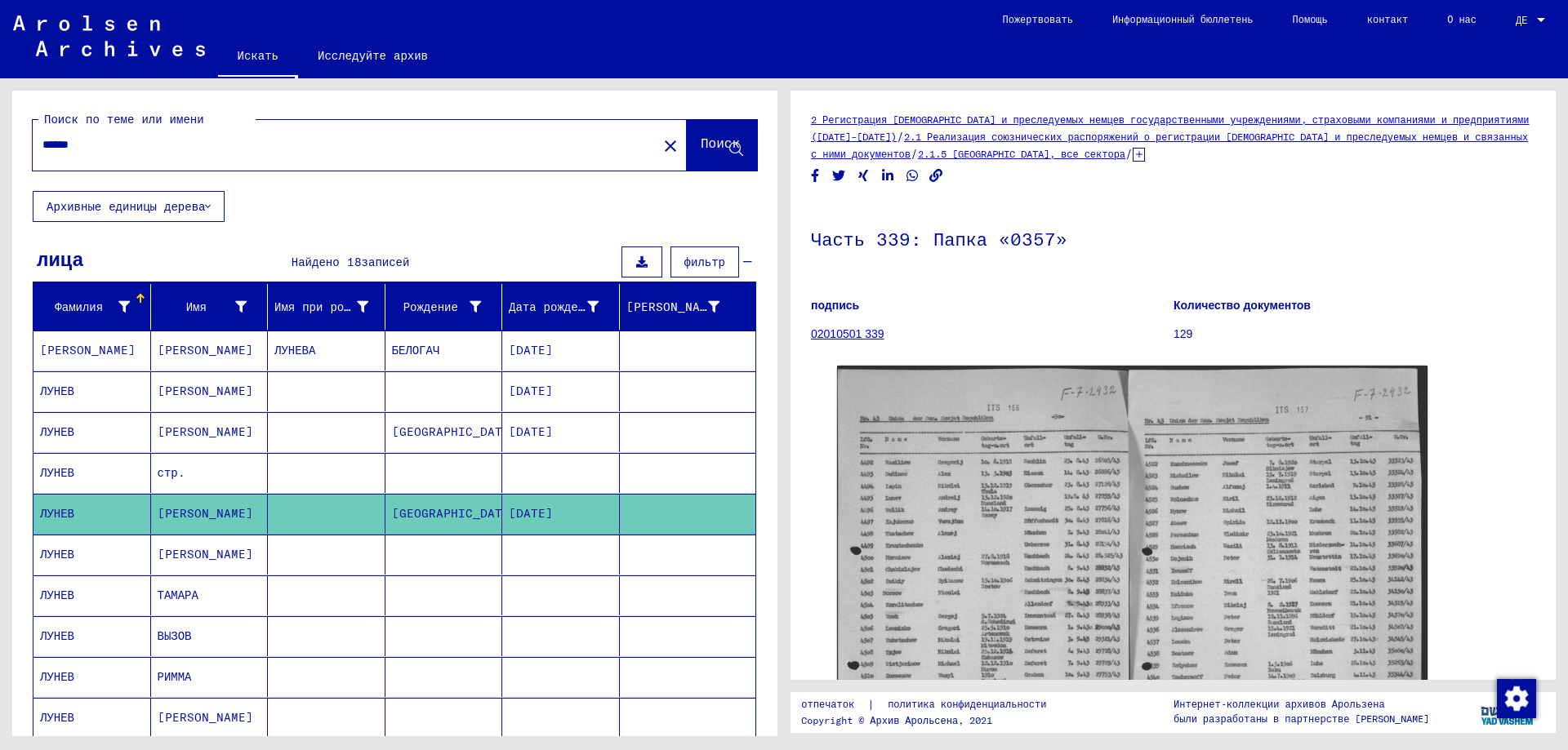
click at [218, 389] on mat-cell "[PERSON_NAME]" at bounding box center [210, 391] width 118 height 40
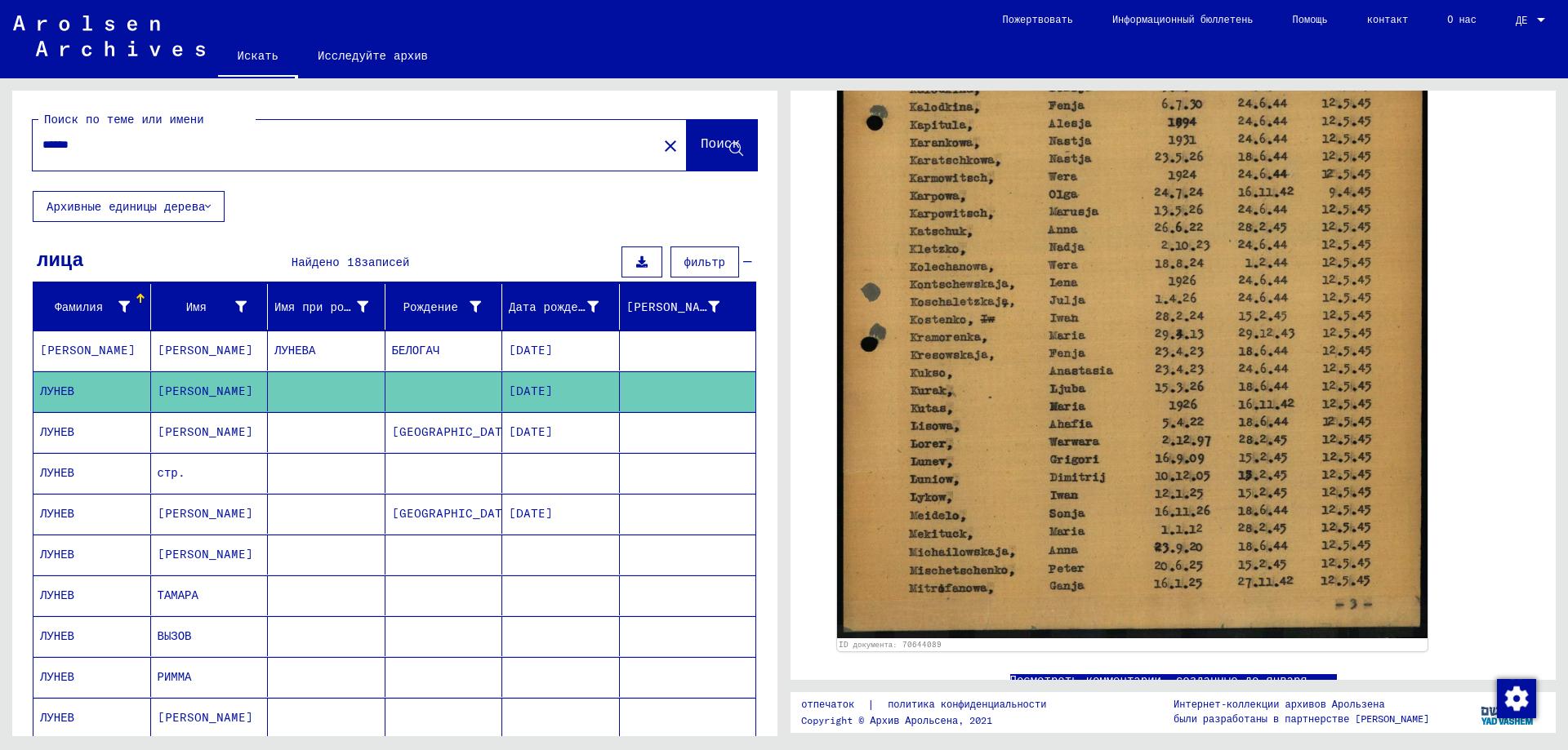
scroll to position [816, 0]
